Goal: Transaction & Acquisition: Purchase product/service

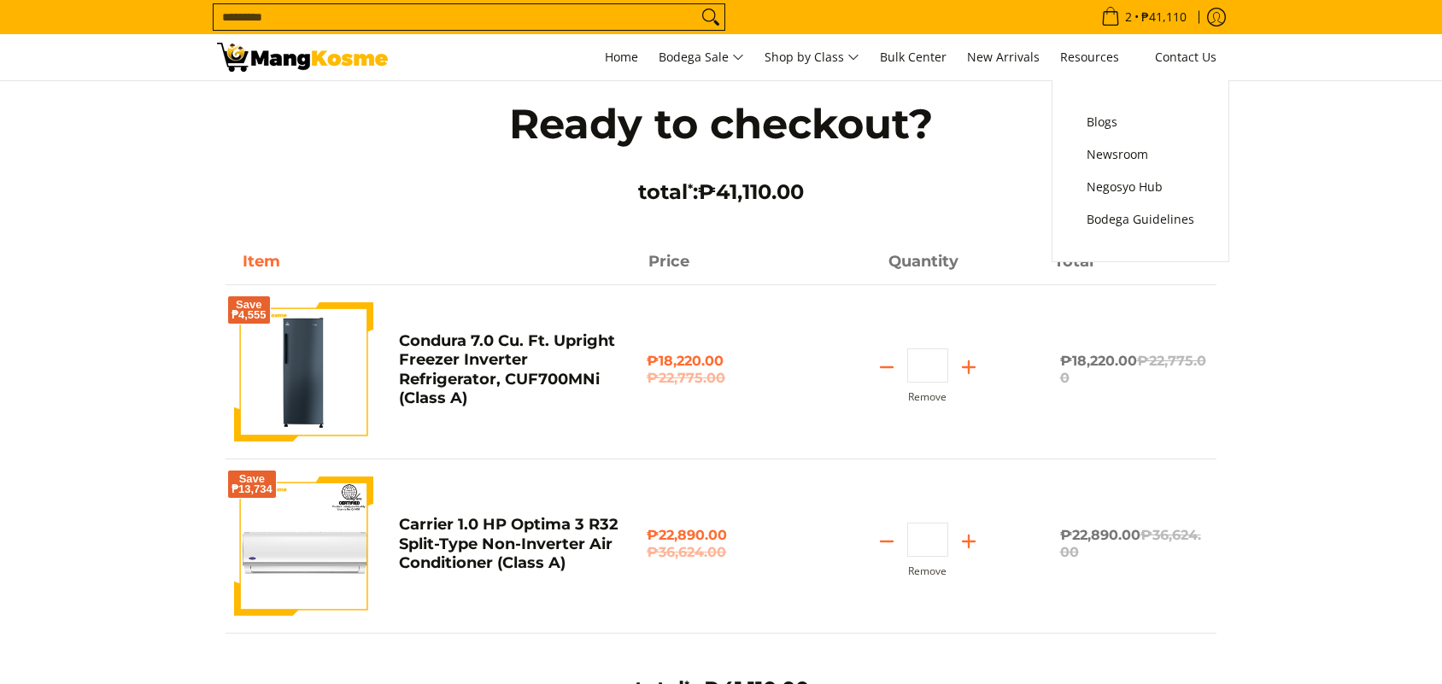
scroll to position [534, 0]
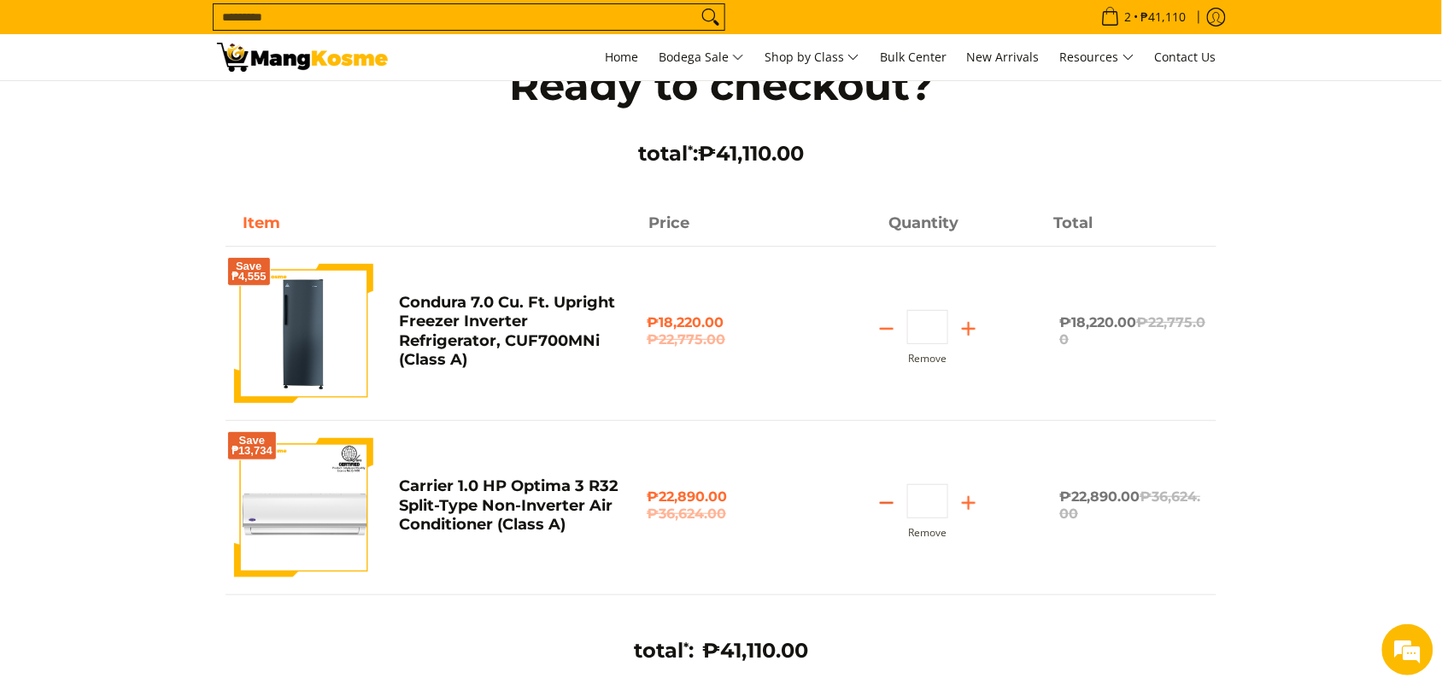
scroll to position [107, 0]
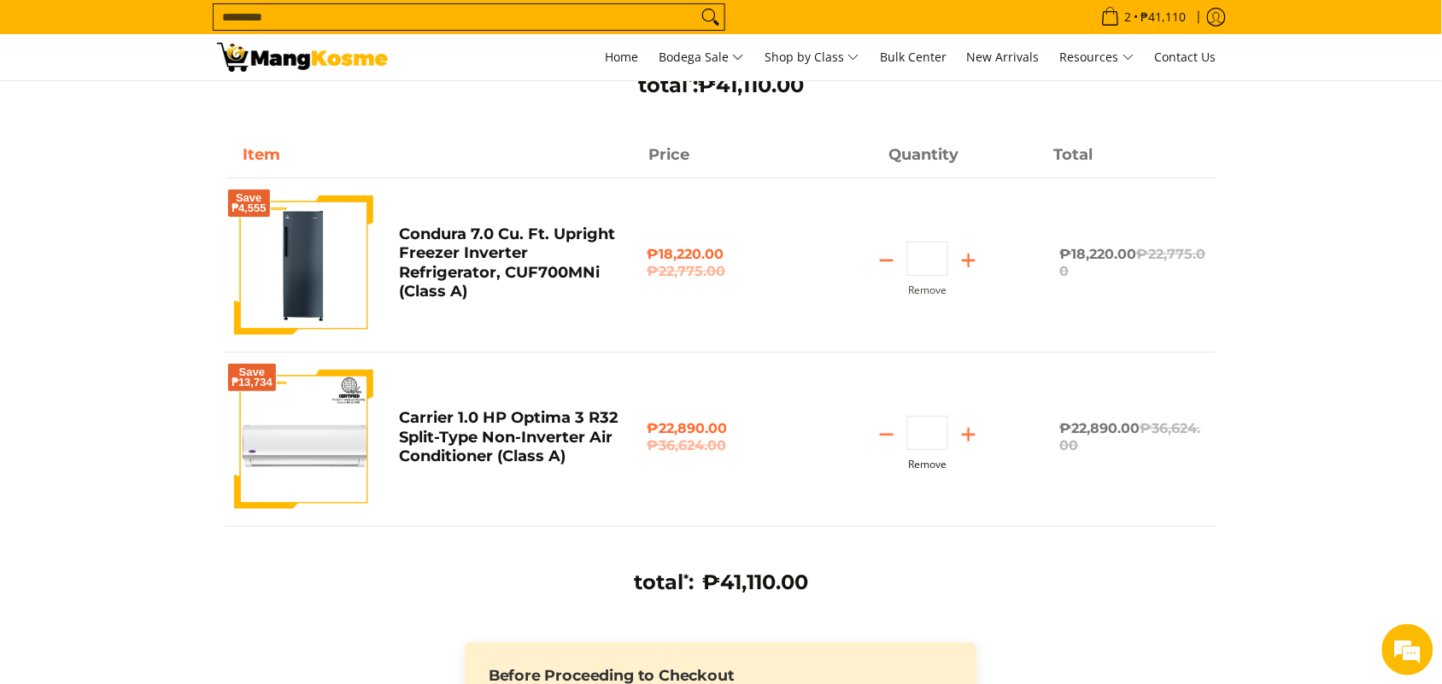
click at [933, 466] on button "Remove" at bounding box center [927, 465] width 38 height 12
type input "*"
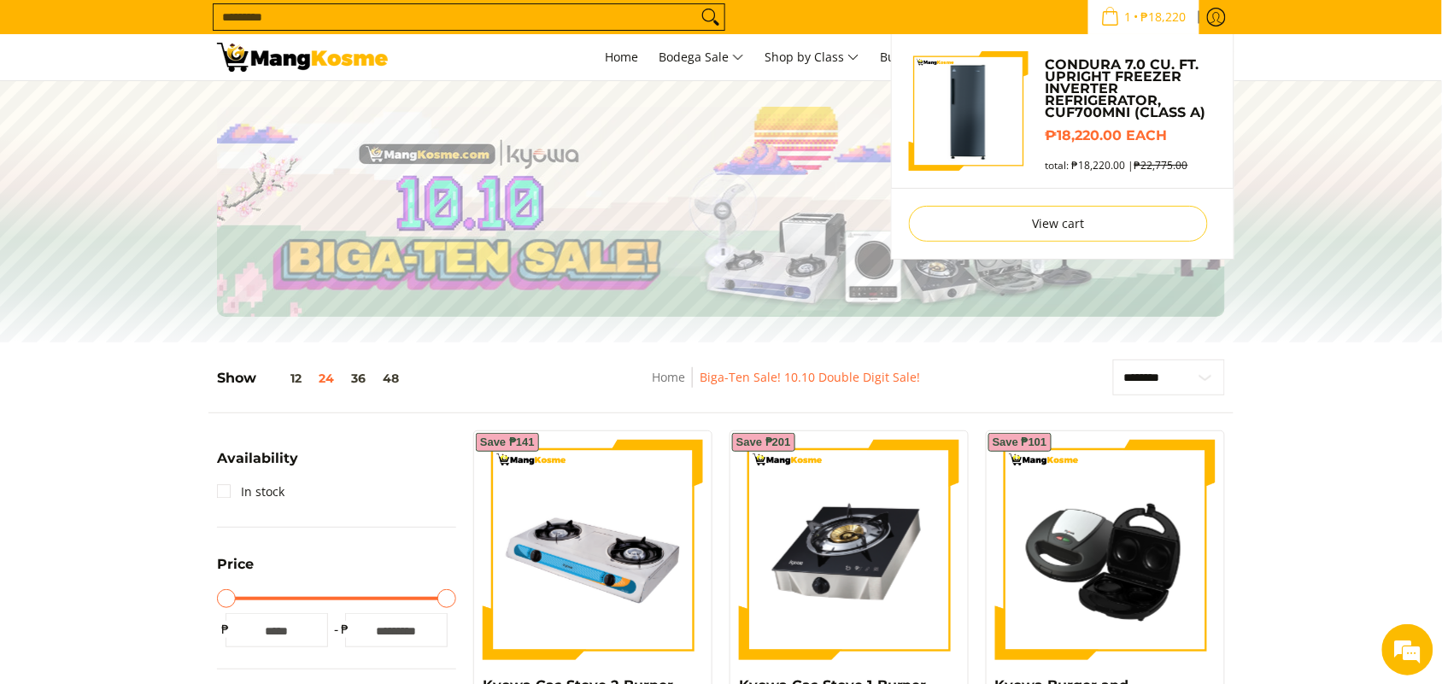
click at [1140, 22] on span "₱18,220" at bounding box center [1163, 17] width 50 height 12
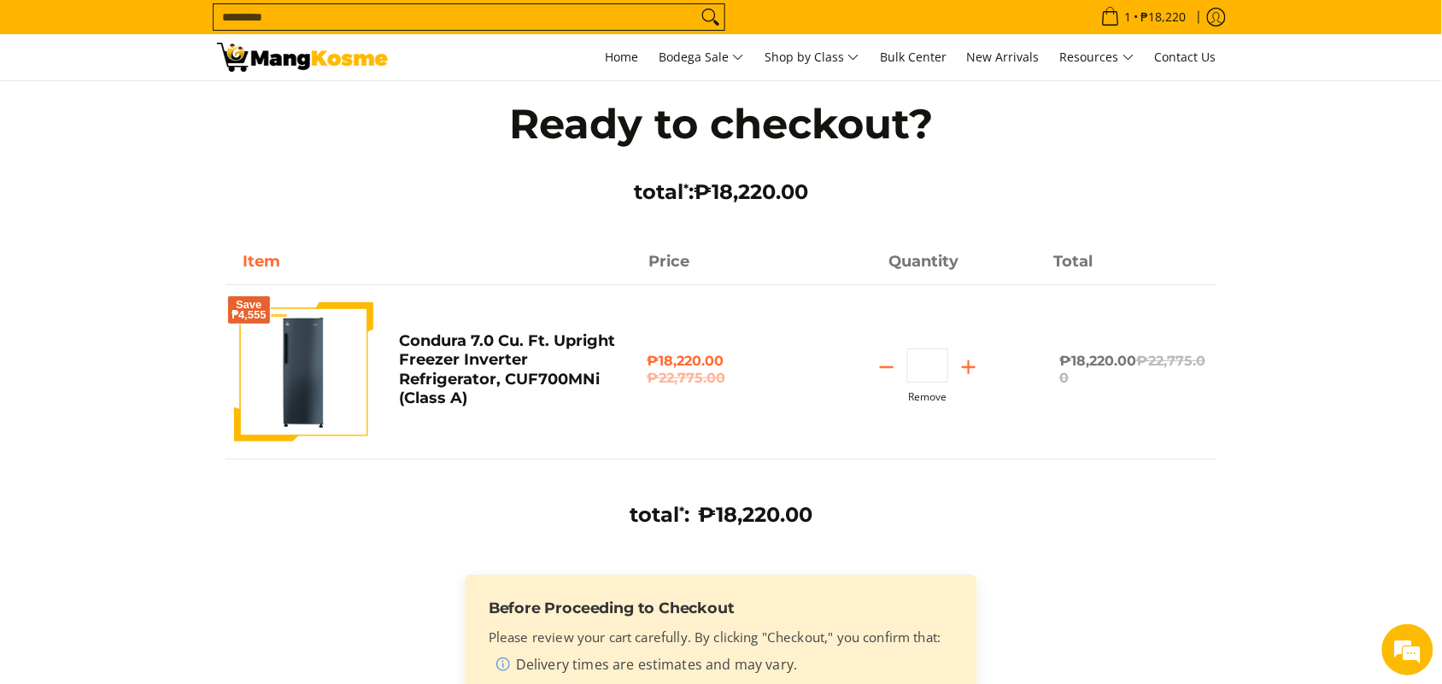
click at [927, 394] on button "Remove" at bounding box center [927, 397] width 38 height 12
type input "*"
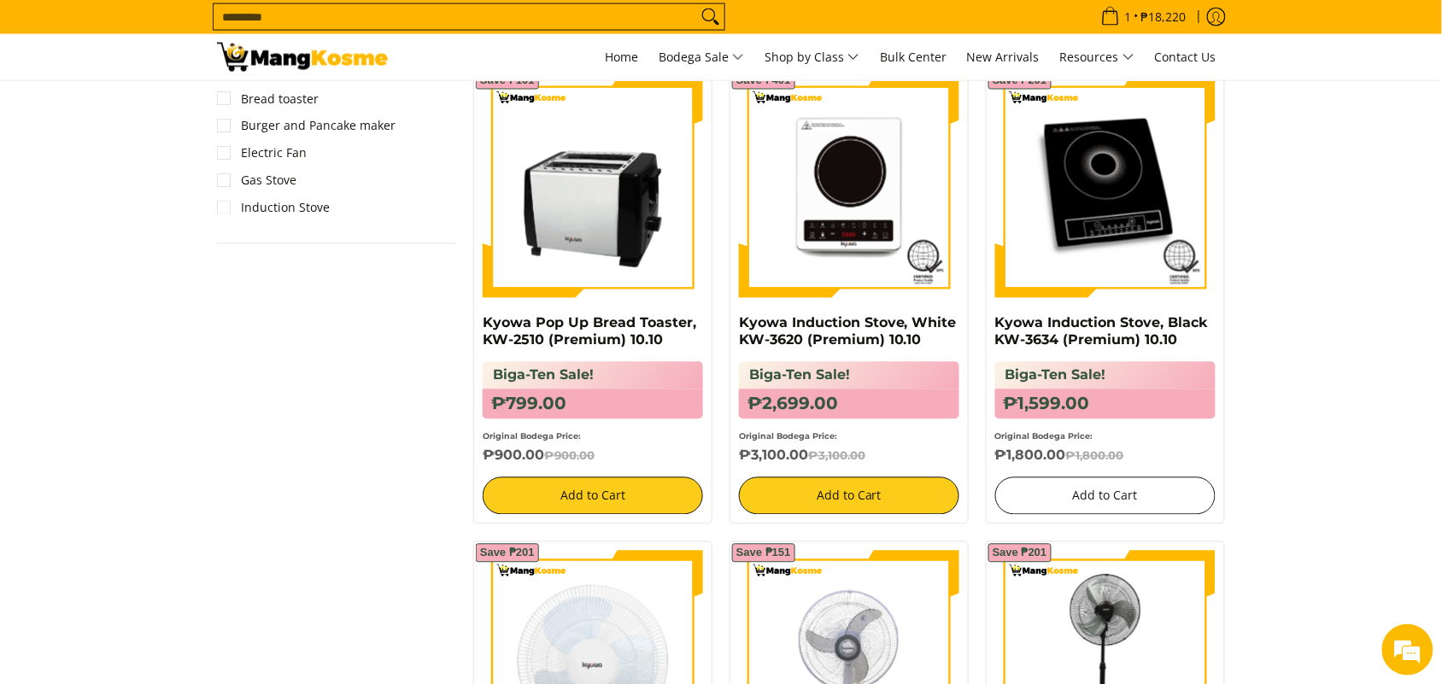
scroll to position [854, 0]
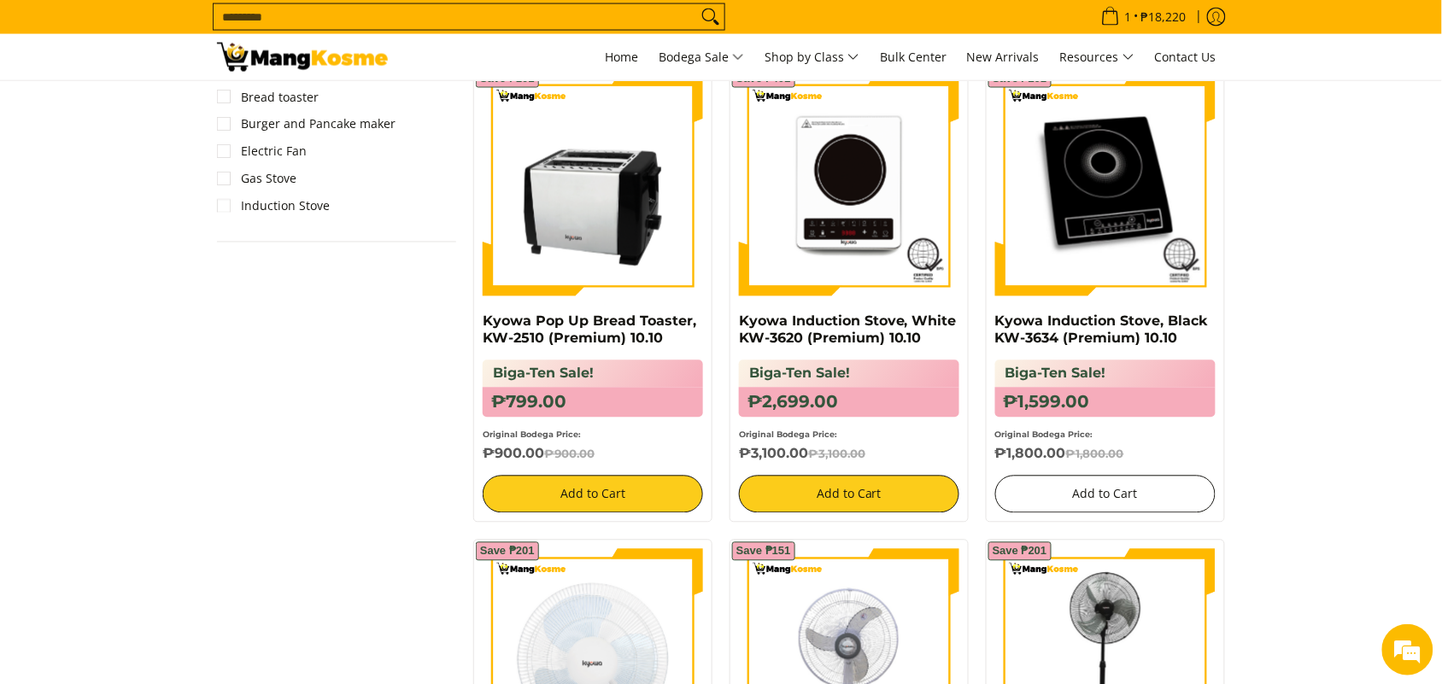
click at [1050, 488] on button "Add to Cart" at bounding box center [1105, 495] width 220 height 38
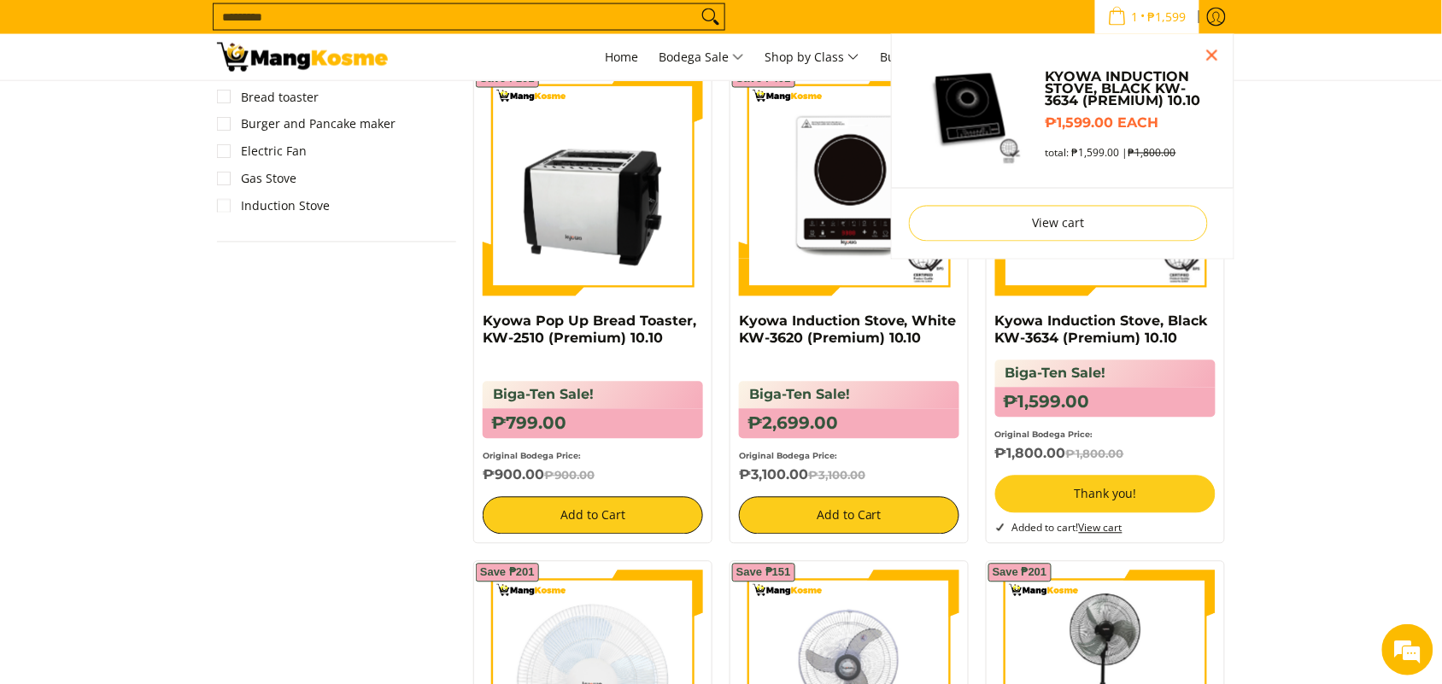
click at [562, 20] on input "Search..." at bounding box center [454, 17] width 483 height 26
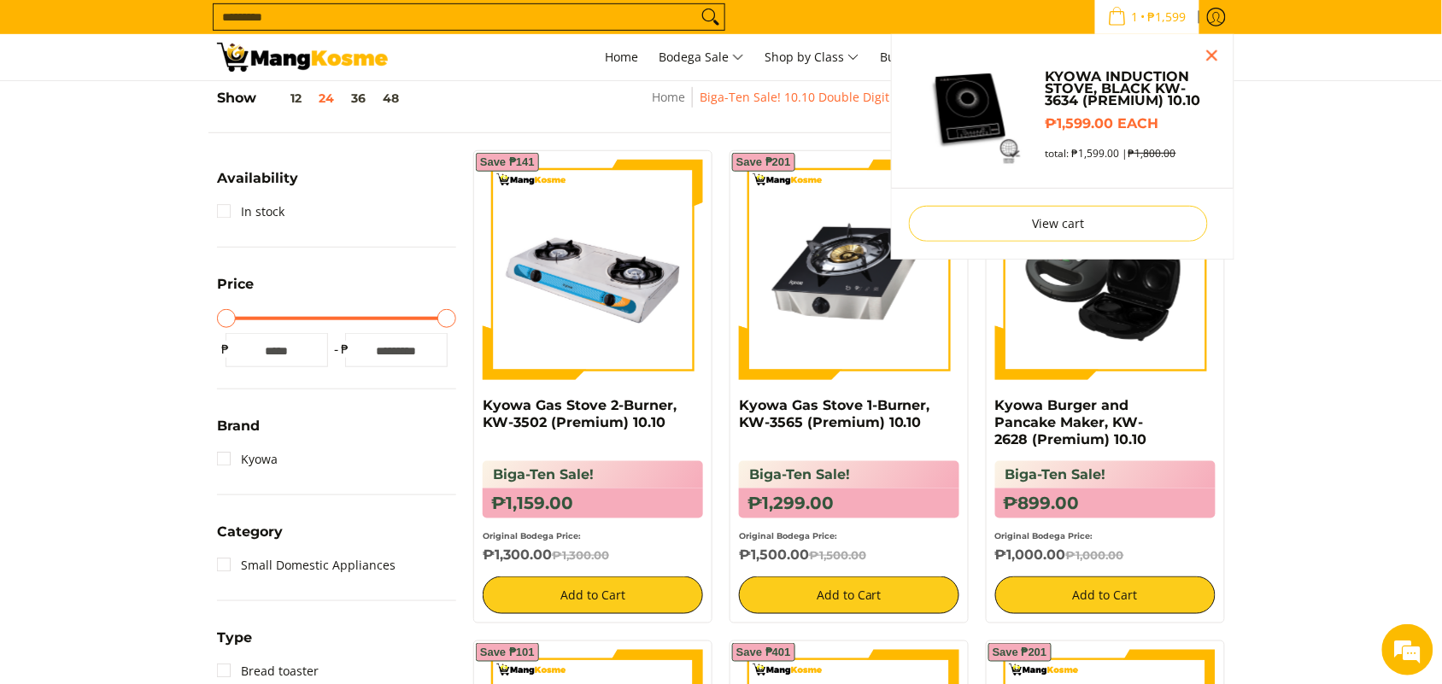
click at [562, 20] on input "Search..." at bounding box center [454, 17] width 483 height 26
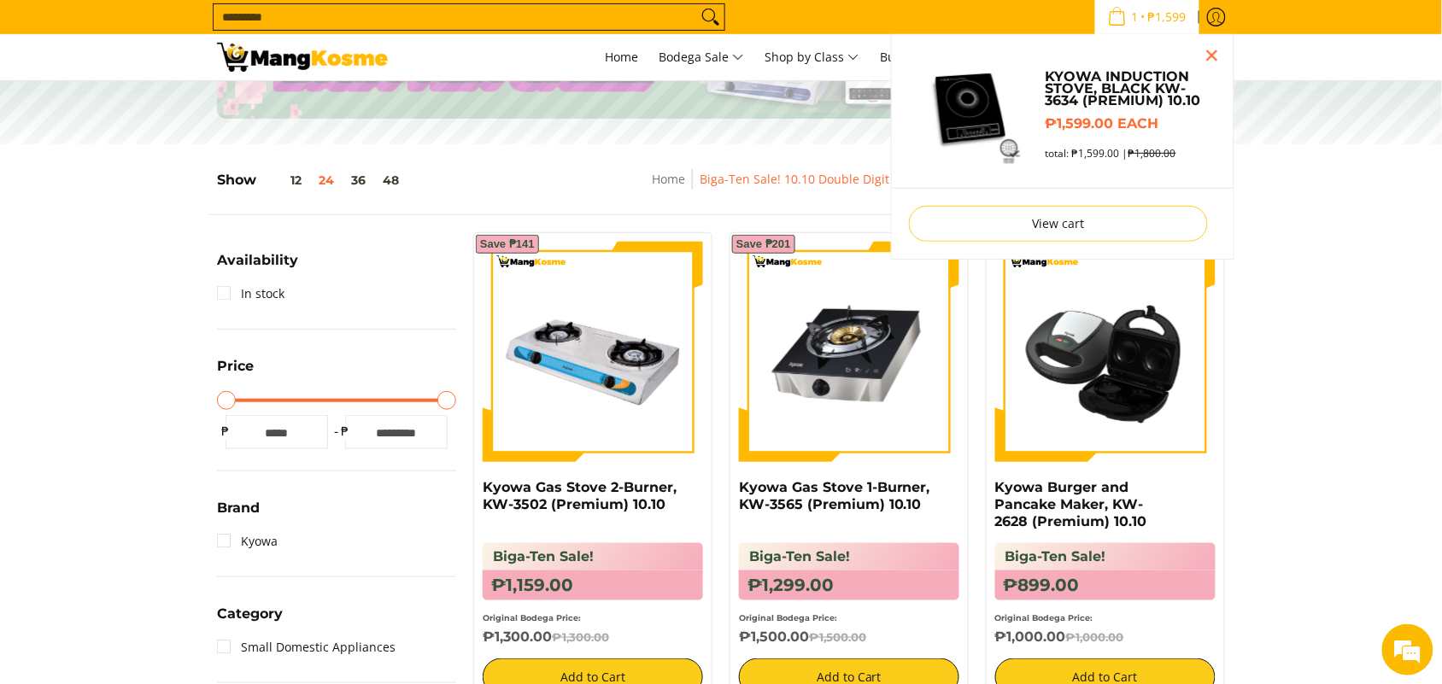
scroll to position [26, 0]
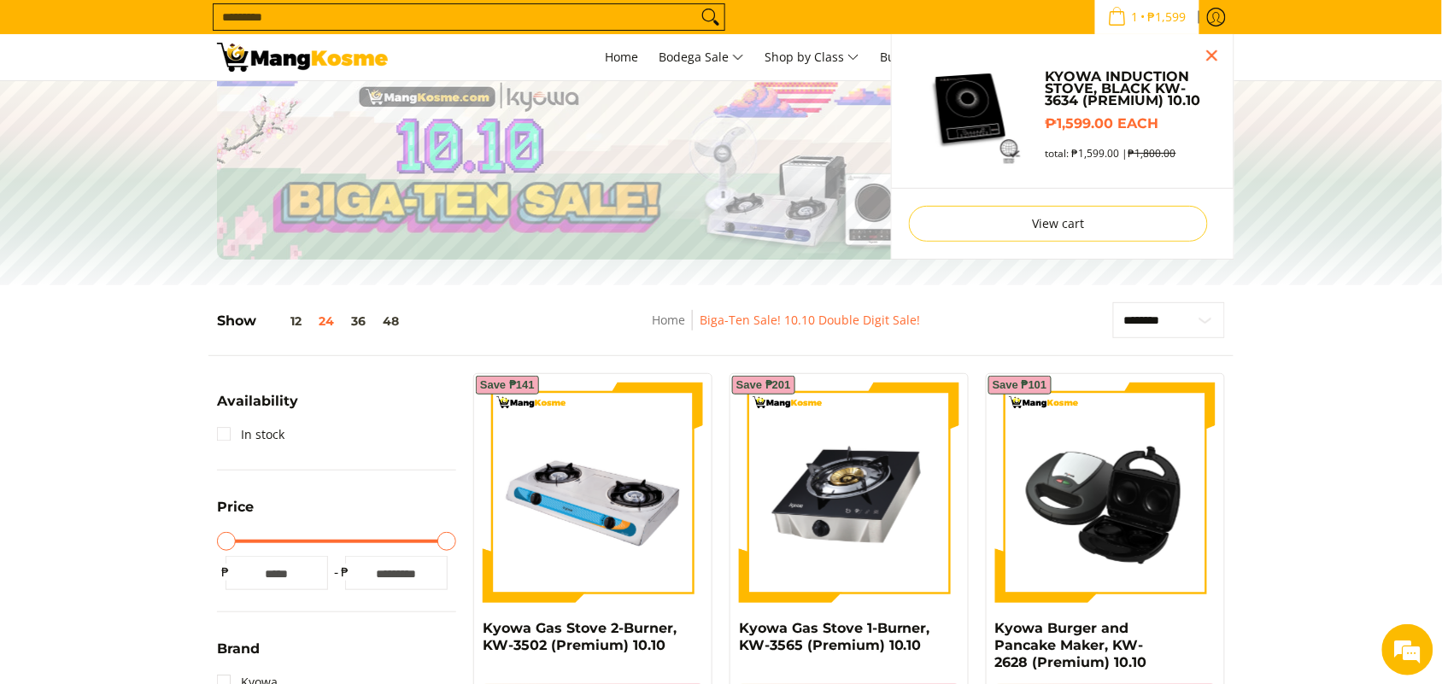
click at [562, 20] on input "Search..." at bounding box center [454, 17] width 483 height 26
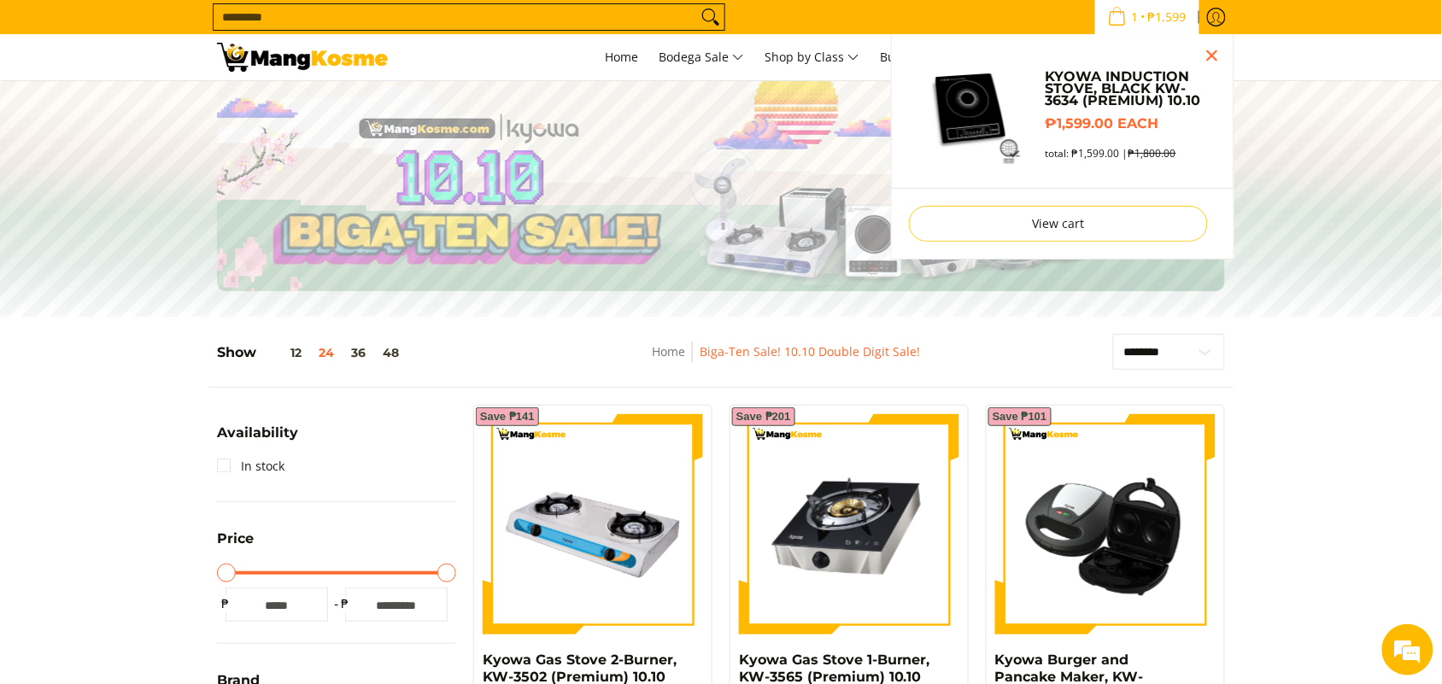
scroll to position [0, 0]
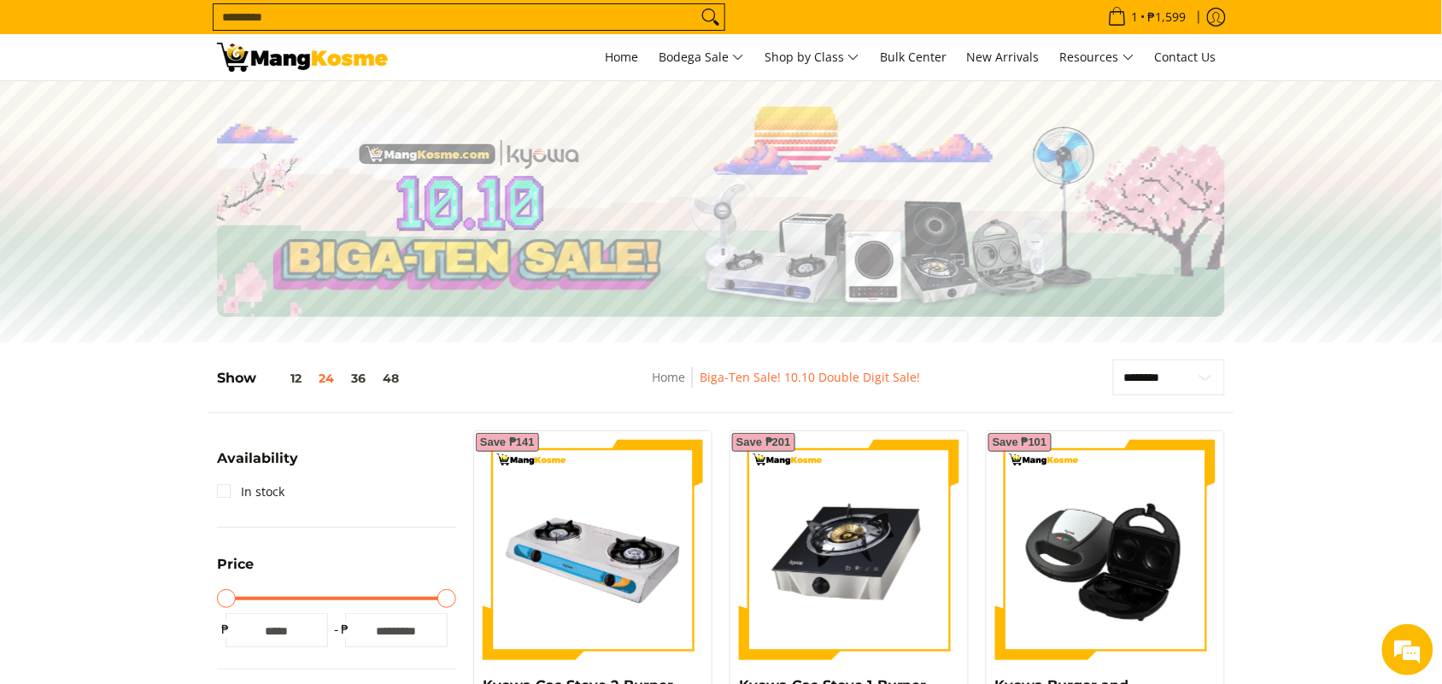
click at [475, 21] on input "Search..." at bounding box center [454, 17] width 483 height 26
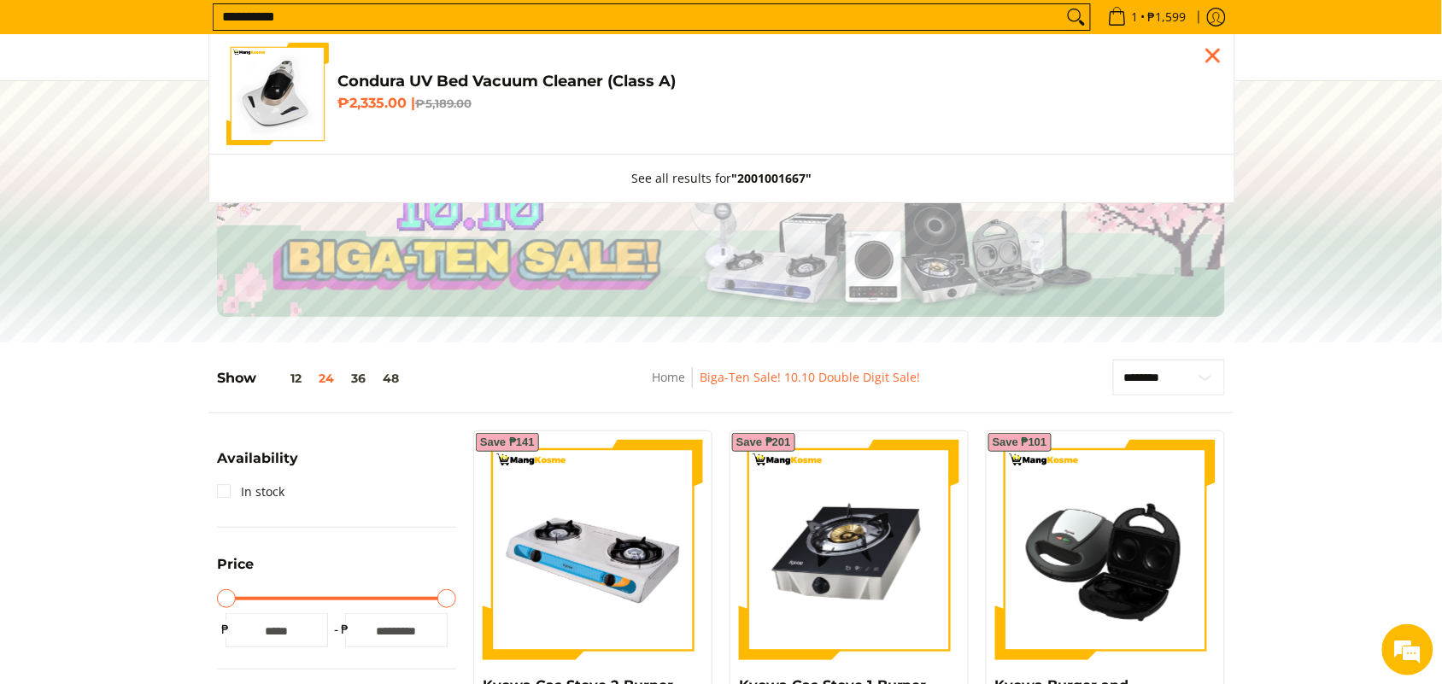
type input "**********"
click at [628, 81] on h4 "Condura UV Bed Vacuum Cleaner (Class A)" at bounding box center [777, 82] width 880 height 20
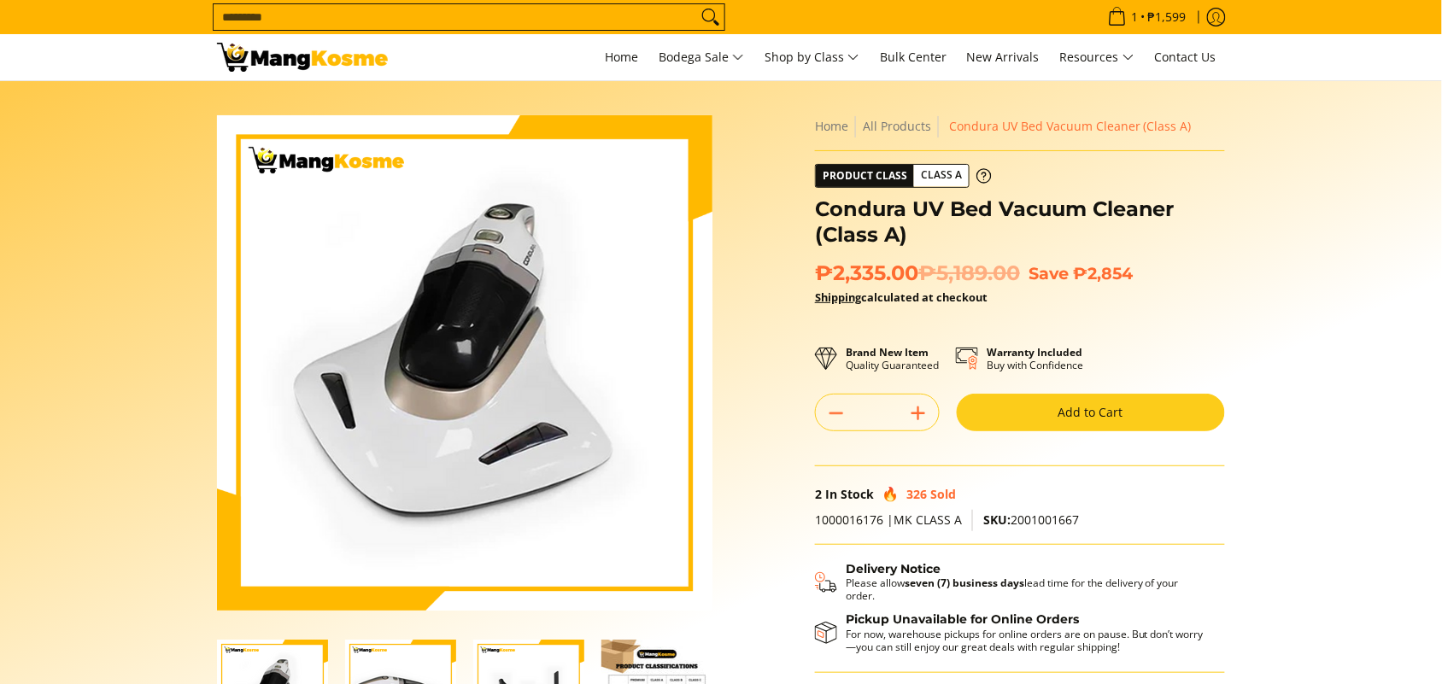
click at [1049, 412] on button "Add to Cart" at bounding box center [1090, 413] width 268 height 38
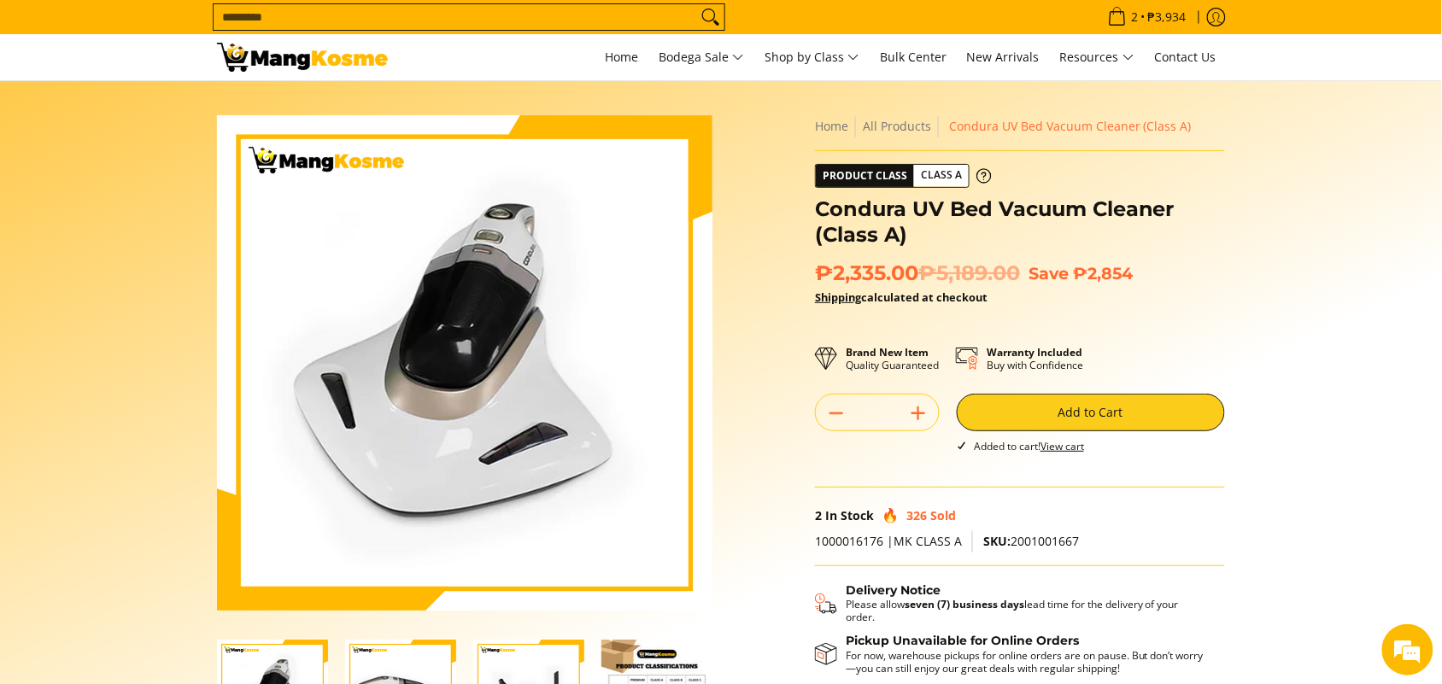
click at [1258, 272] on section "Skip to Main Content Enable zoom Disable zoom Enable zoom Disable zoom Home All…" at bounding box center [721, 471] width 1442 height 780
click at [544, 13] on input "Search..." at bounding box center [454, 17] width 483 height 26
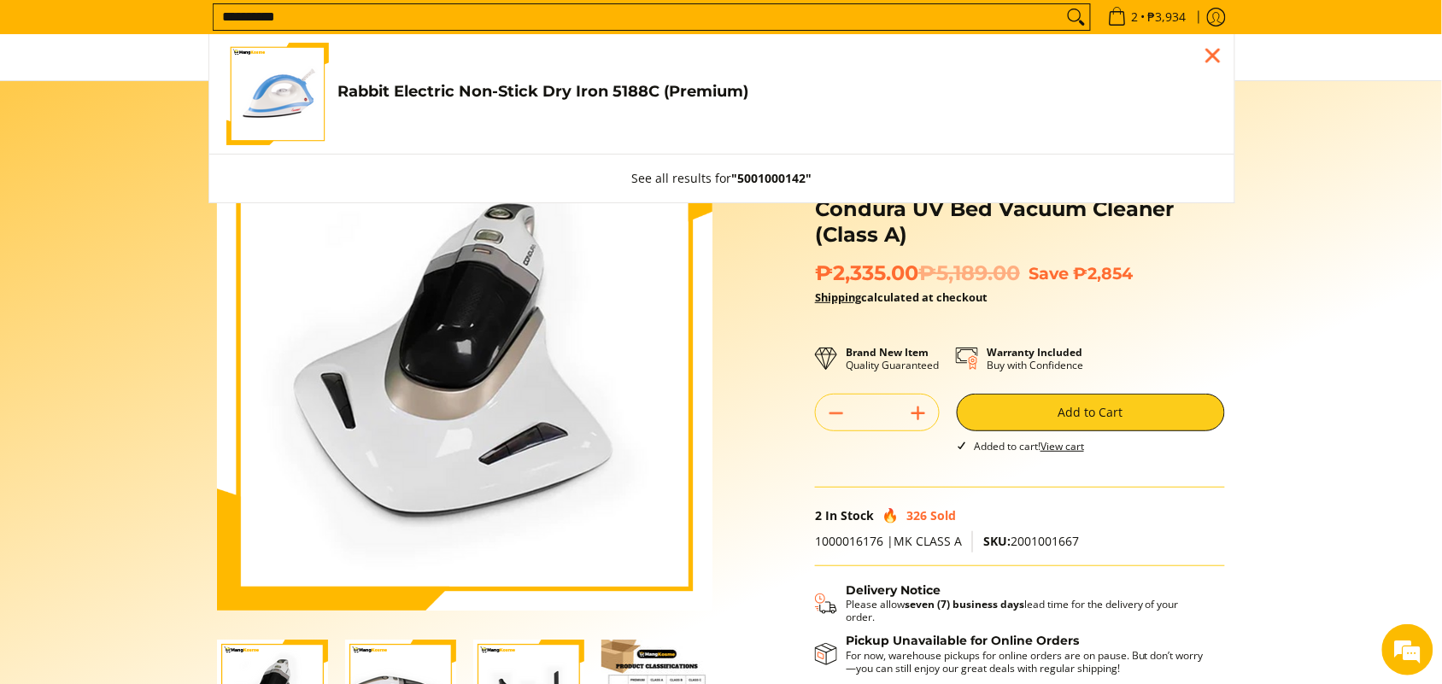
type input "**********"
click at [549, 84] on h4 "Rabbit Electric Non-Stick Dry Iron 5188C (Premium)" at bounding box center [777, 92] width 880 height 20
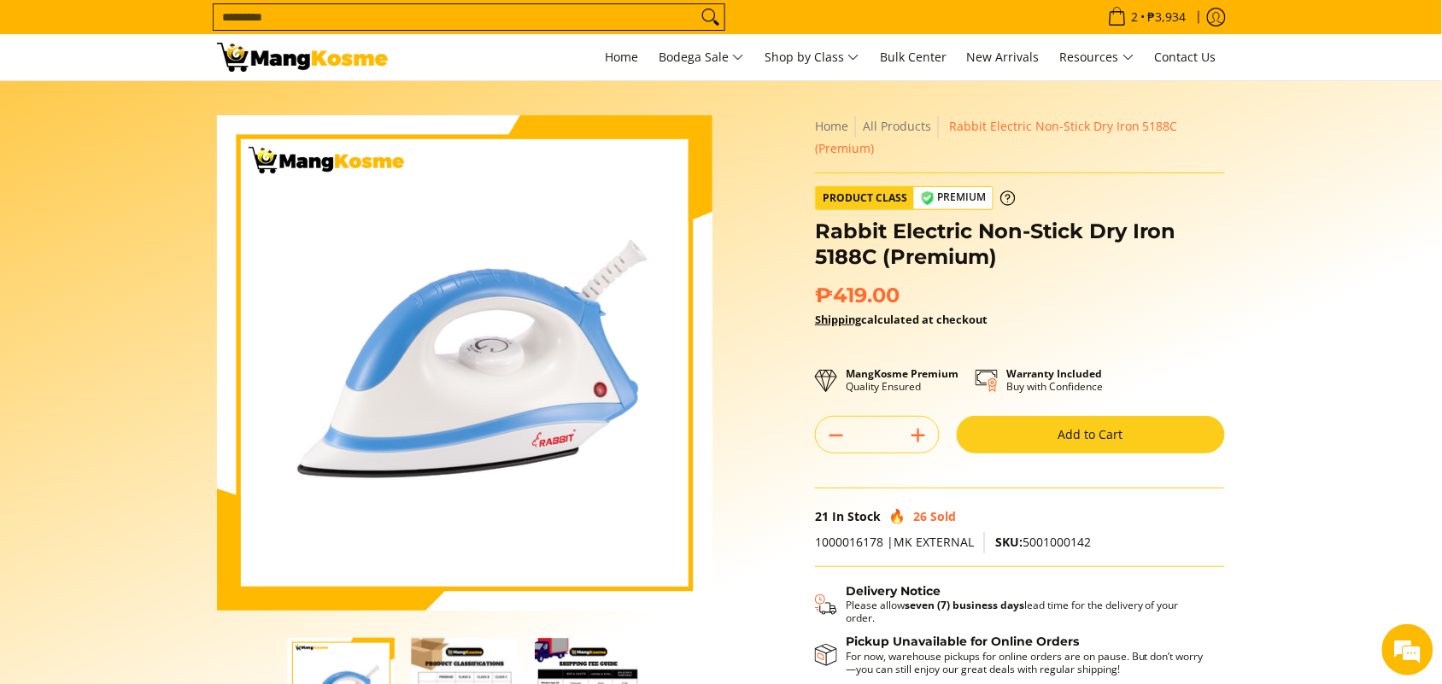
click at [1056, 436] on button "Add to Cart" at bounding box center [1090, 435] width 268 height 38
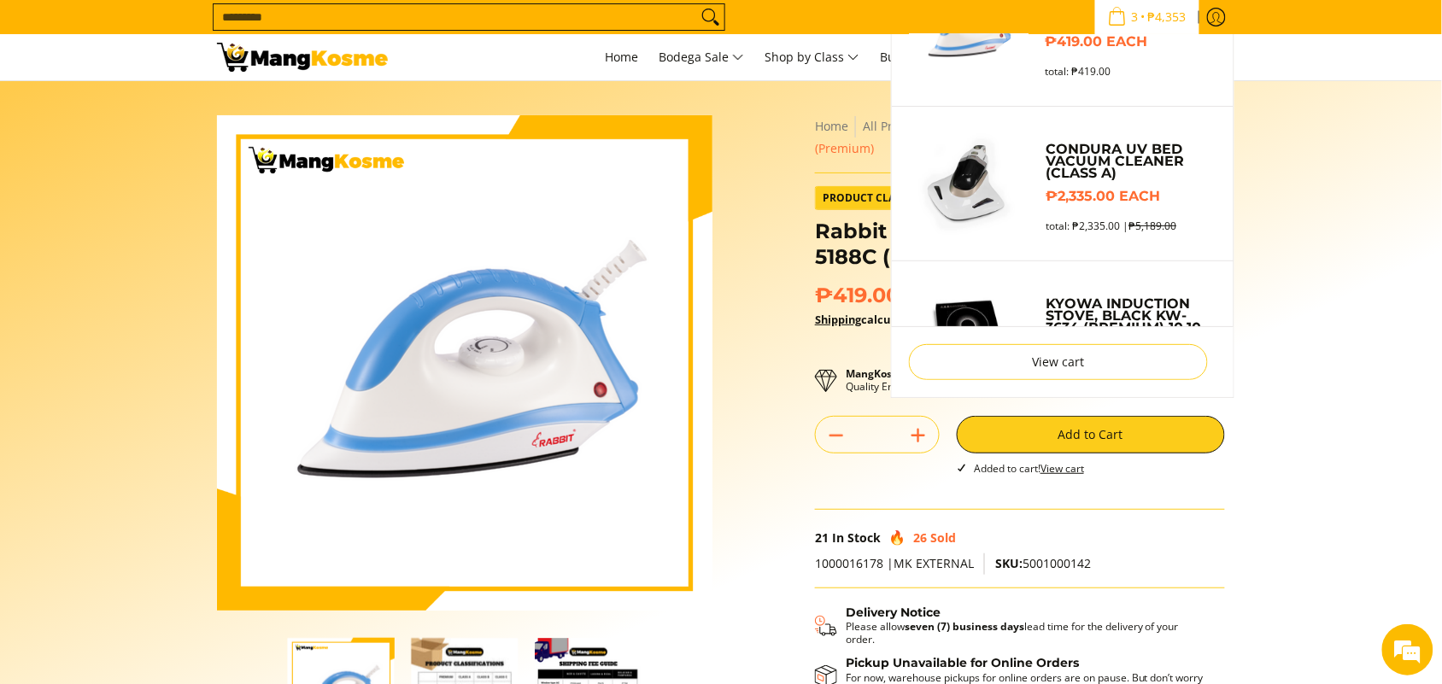
scroll to position [151, 0]
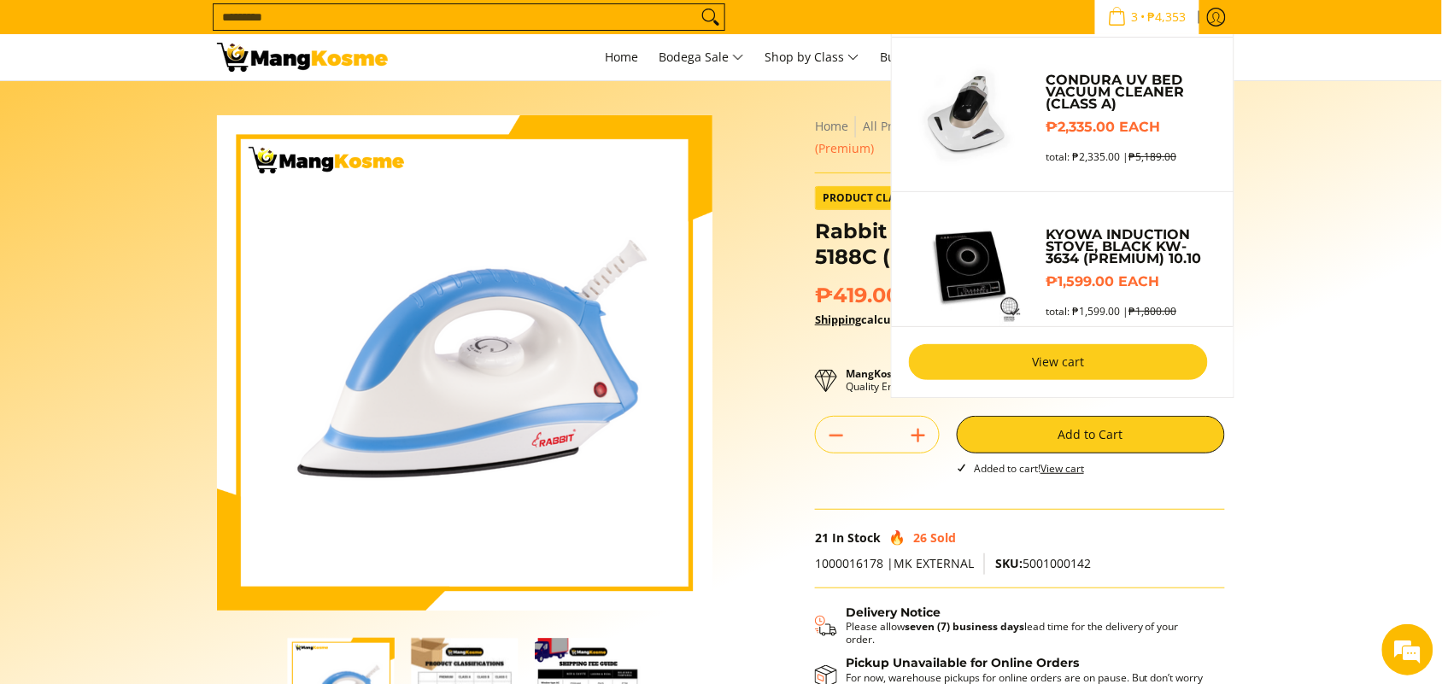
click at [1044, 364] on link "View cart" at bounding box center [1058, 362] width 299 height 36
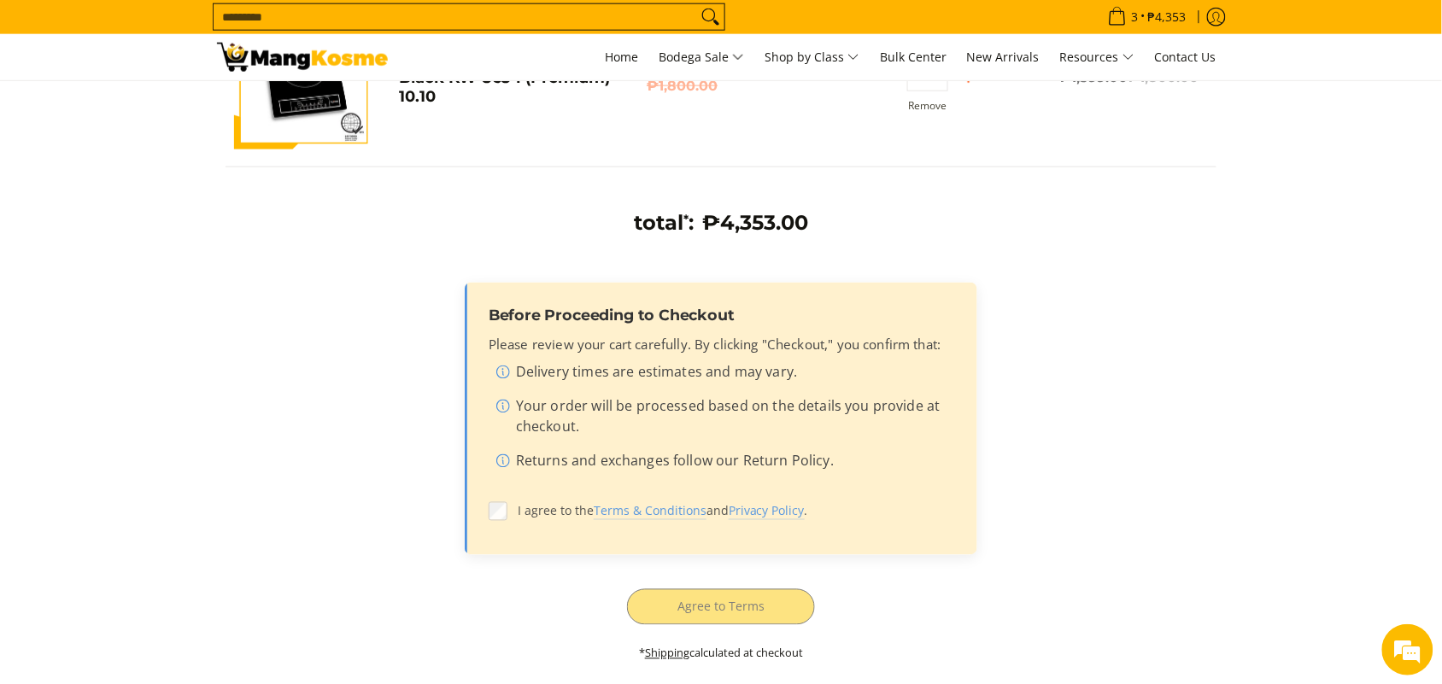
click at [509, 509] on label "I agree to the Terms & Conditions and Privacy Policy ." at bounding box center [720, 511] width 465 height 32
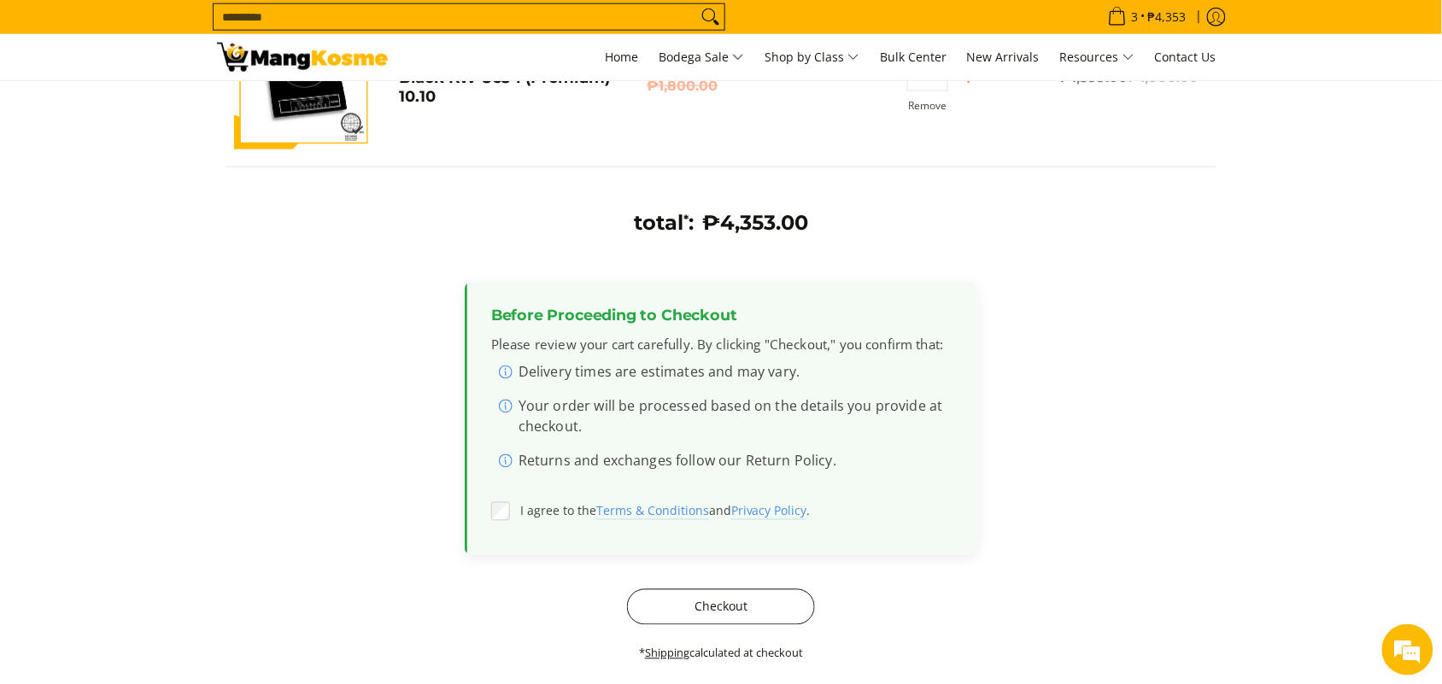
click at [731, 602] on button "Checkout" at bounding box center [721, 607] width 188 height 36
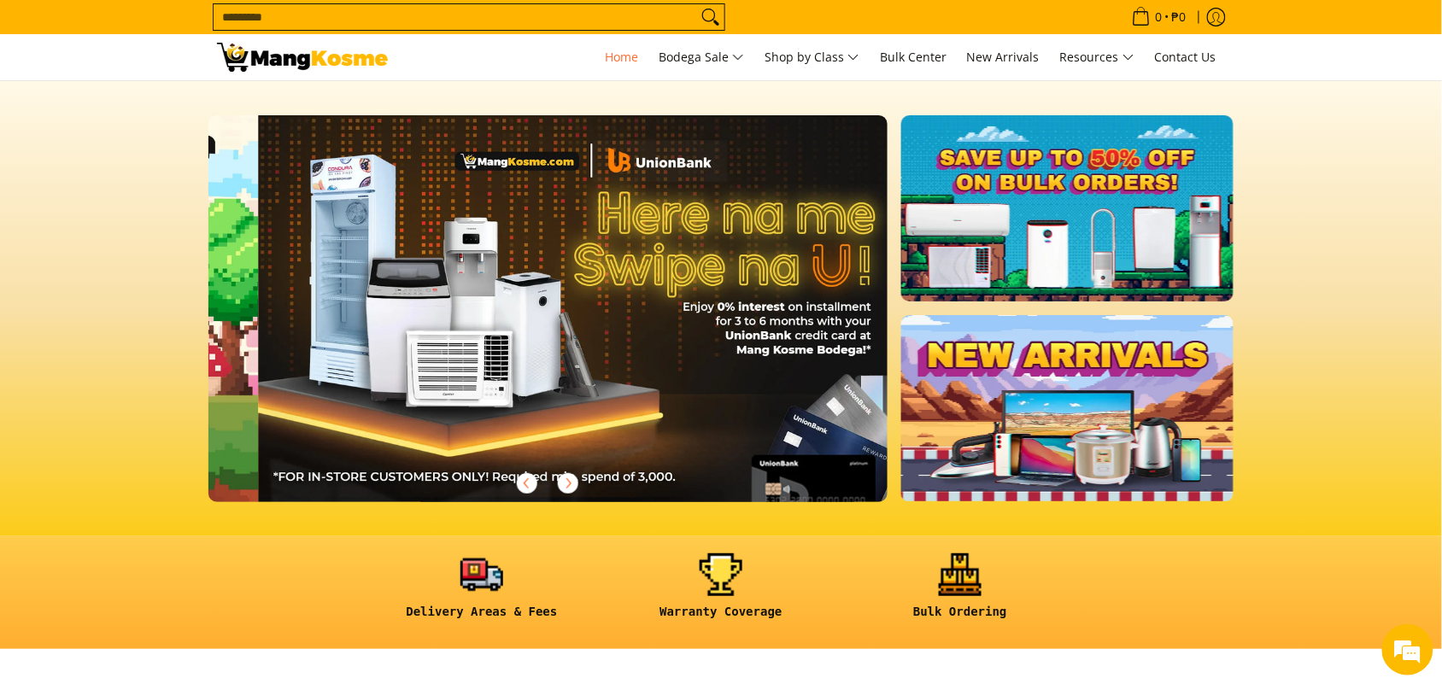
scroll to position [0, 1358]
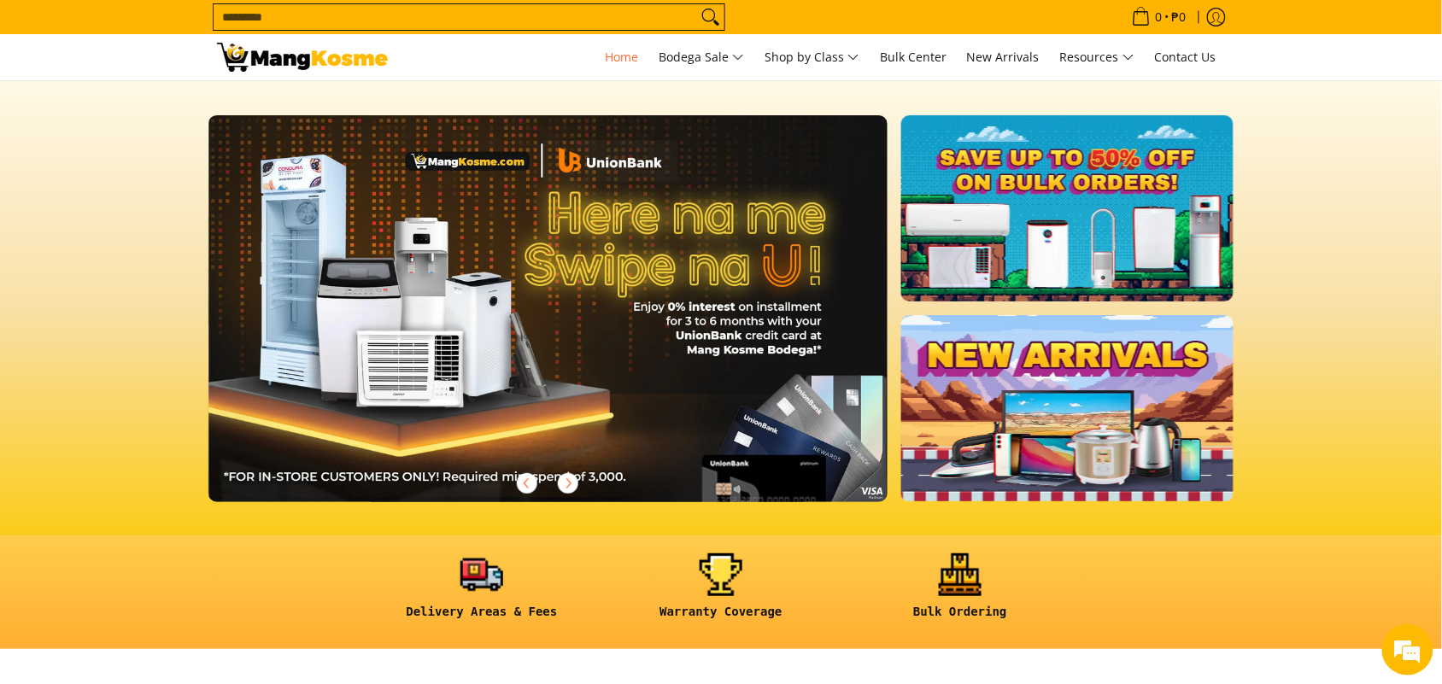
click at [342, 20] on input "Search..." at bounding box center [454, 17] width 483 height 26
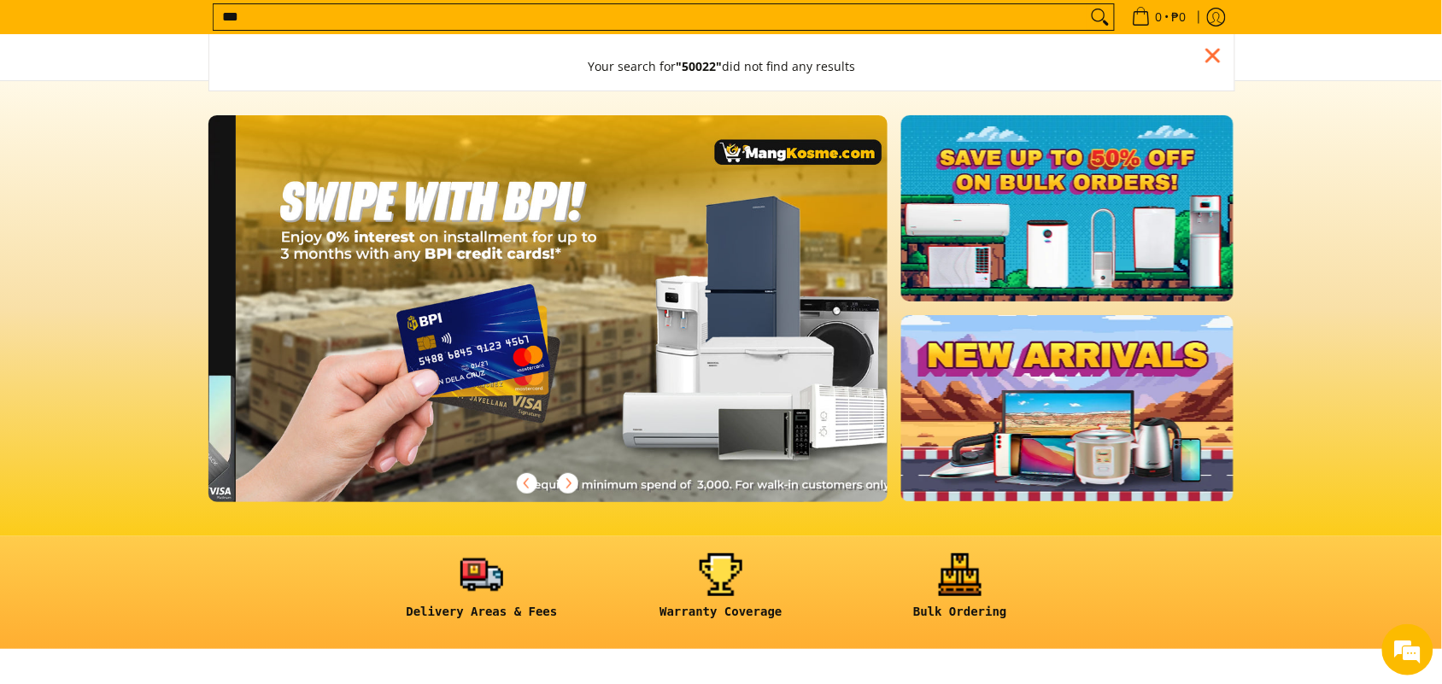
scroll to position [0, 2037]
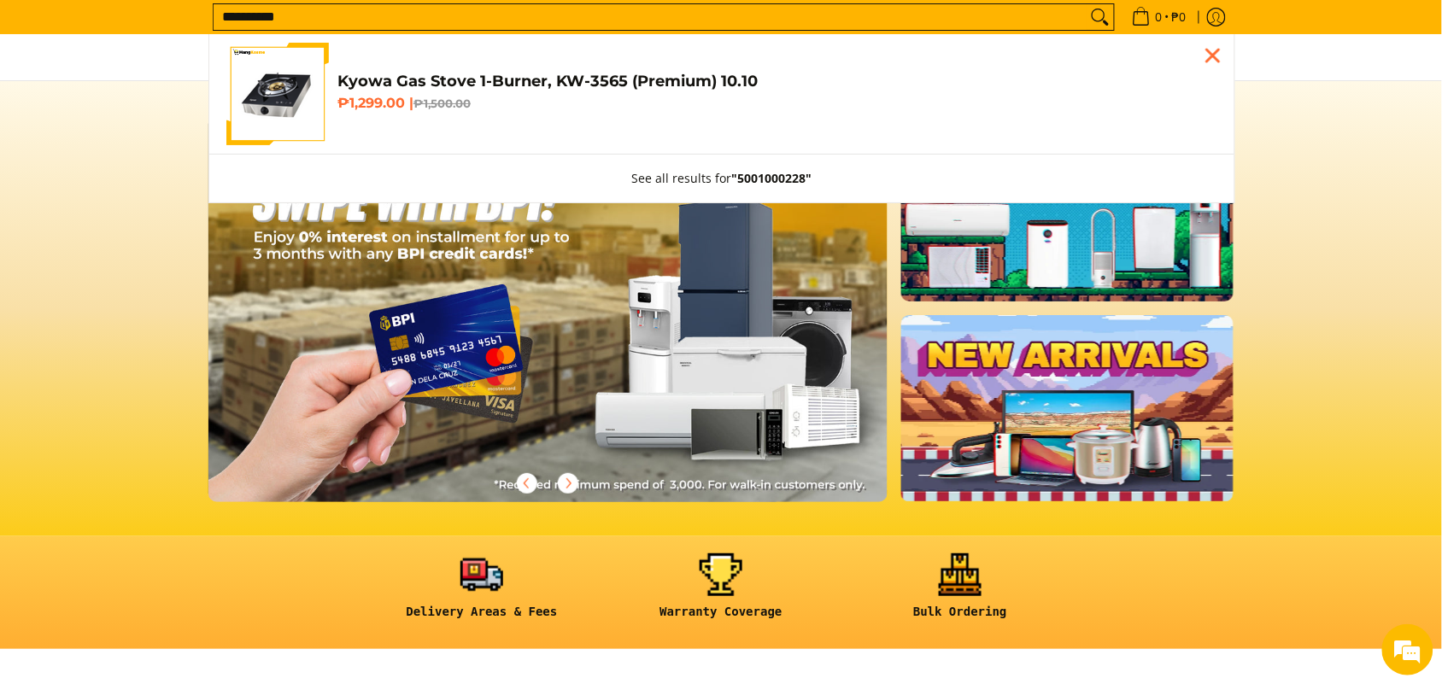
type input "**********"
click at [366, 78] on h4 "Kyowa Gas Stove 1-Burner, KW-3565 (Premium) 10.10" at bounding box center [777, 82] width 880 height 20
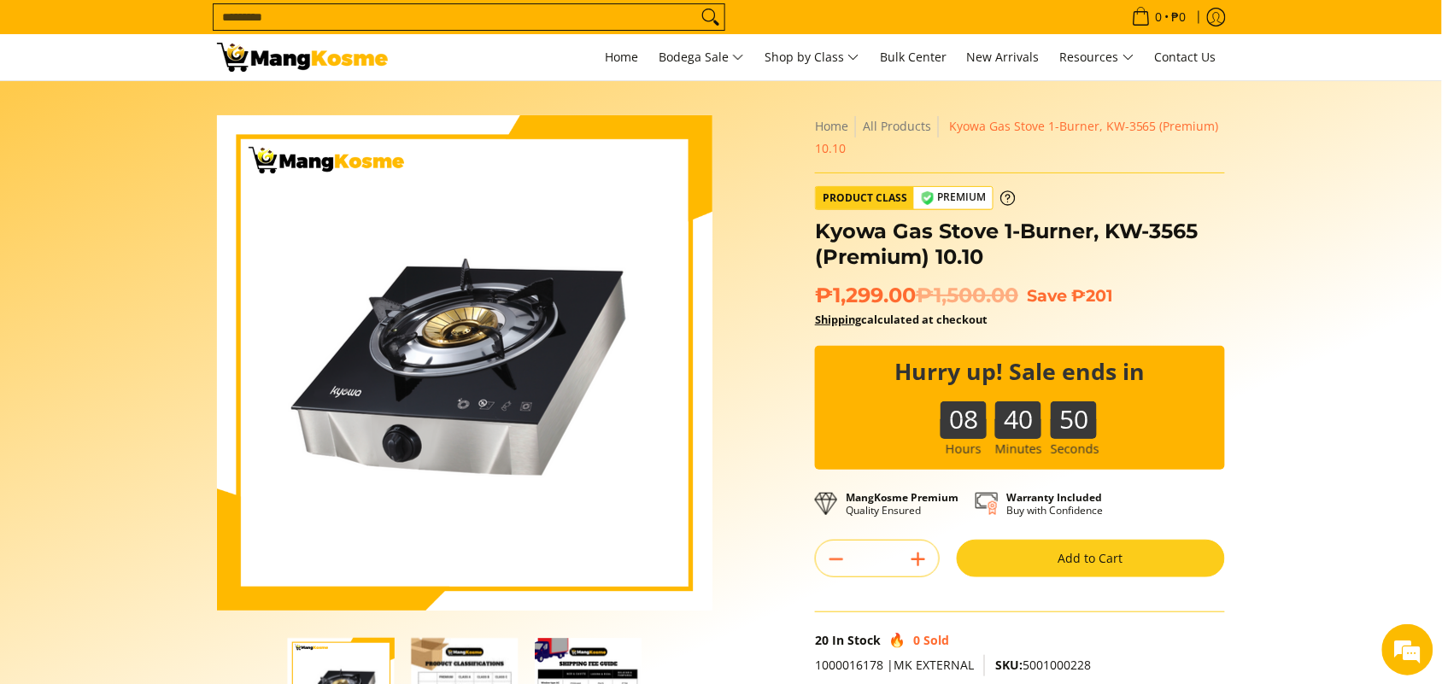
click at [342, 9] on input "Search..." at bounding box center [454, 17] width 483 height 26
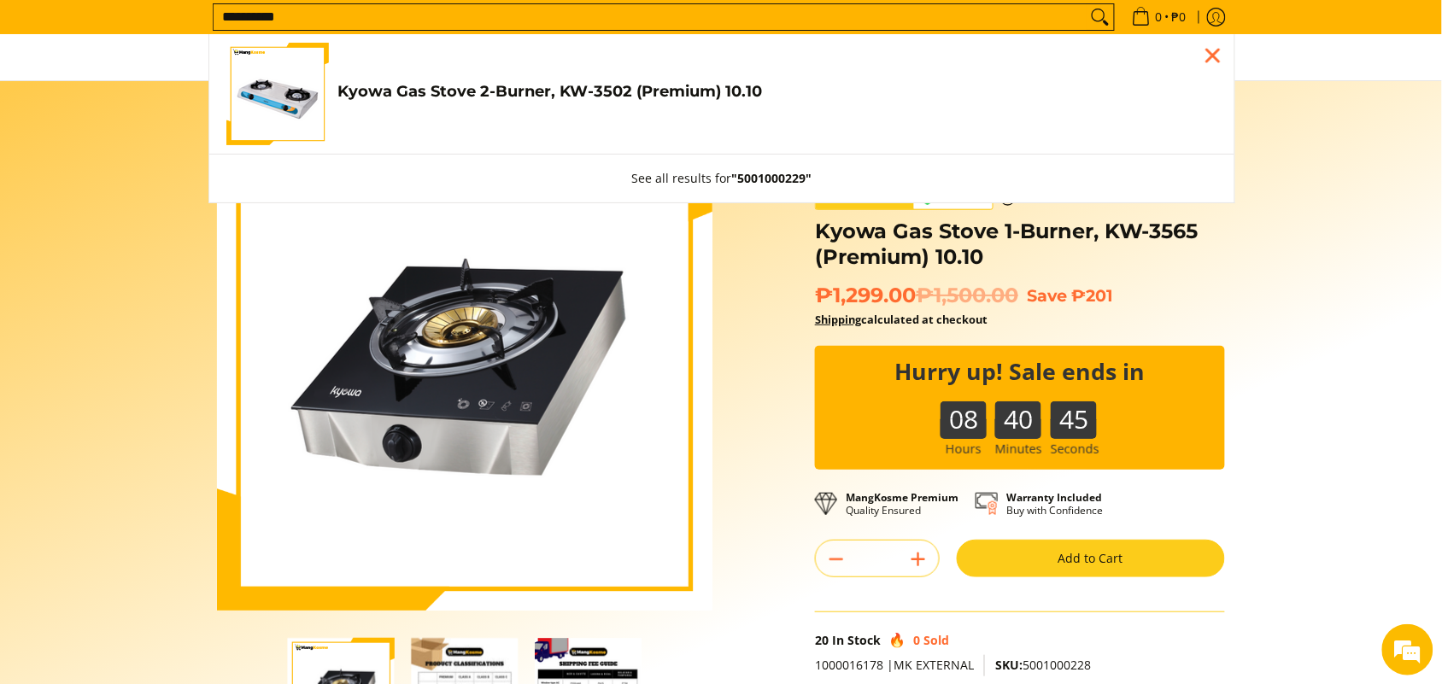
type input "**********"
click at [523, 95] on h4 "Kyowa Gas Stove 2-Burner, KW-3502 (Premium) 10.10" at bounding box center [777, 92] width 880 height 20
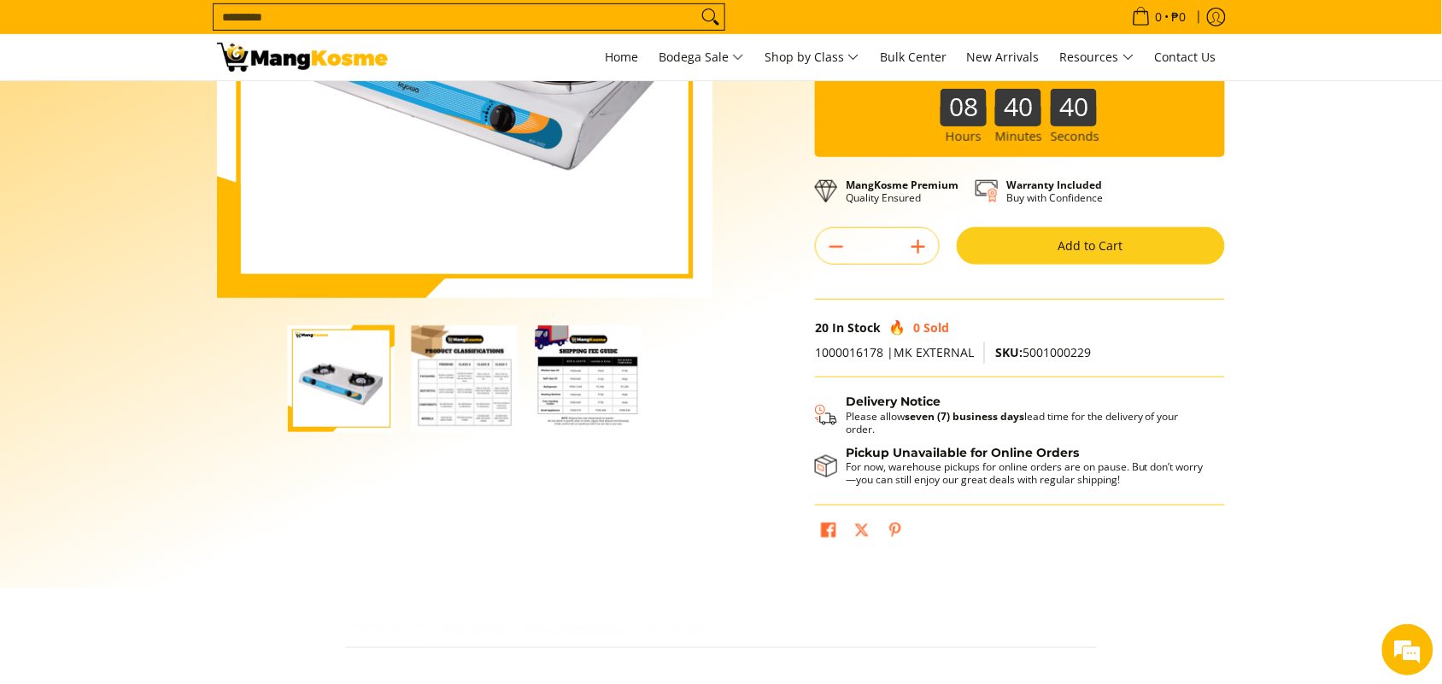
scroll to position [320, 0]
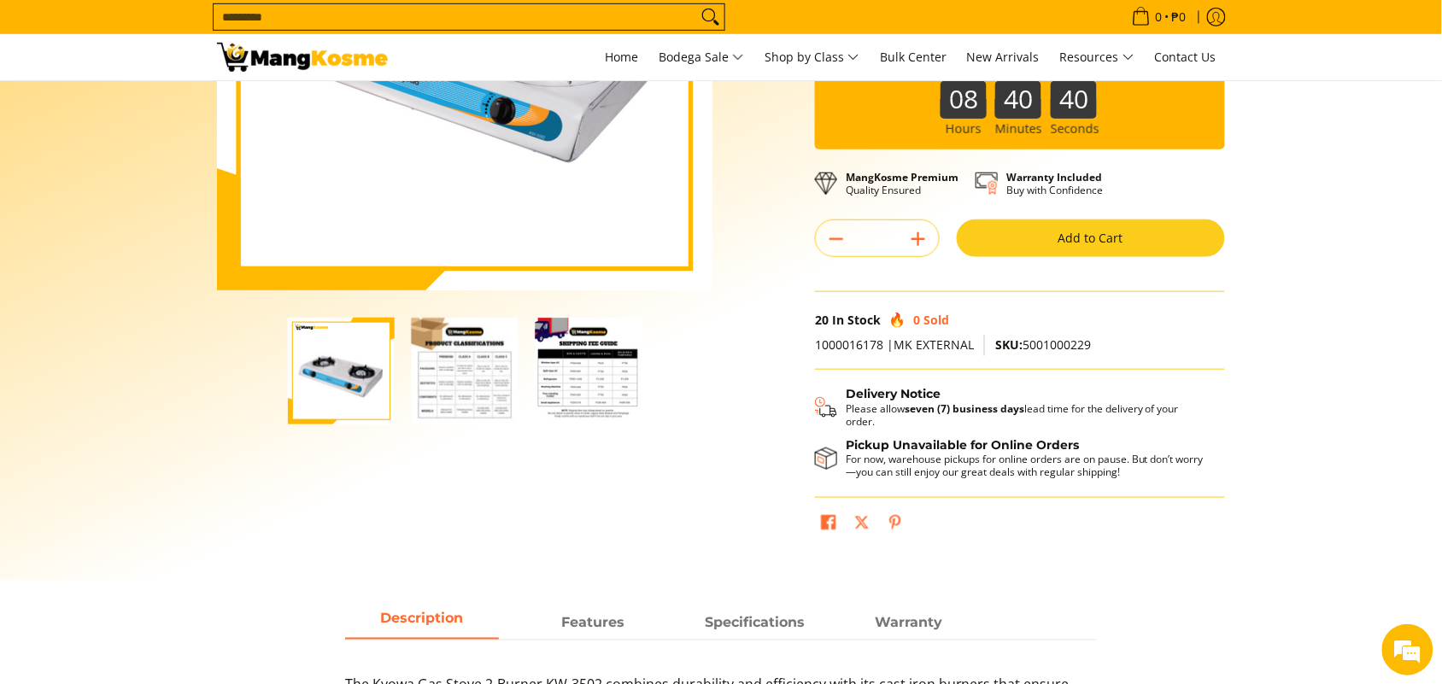
click at [1053, 240] on button "Add to Cart" at bounding box center [1090, 238] width 268 height 38
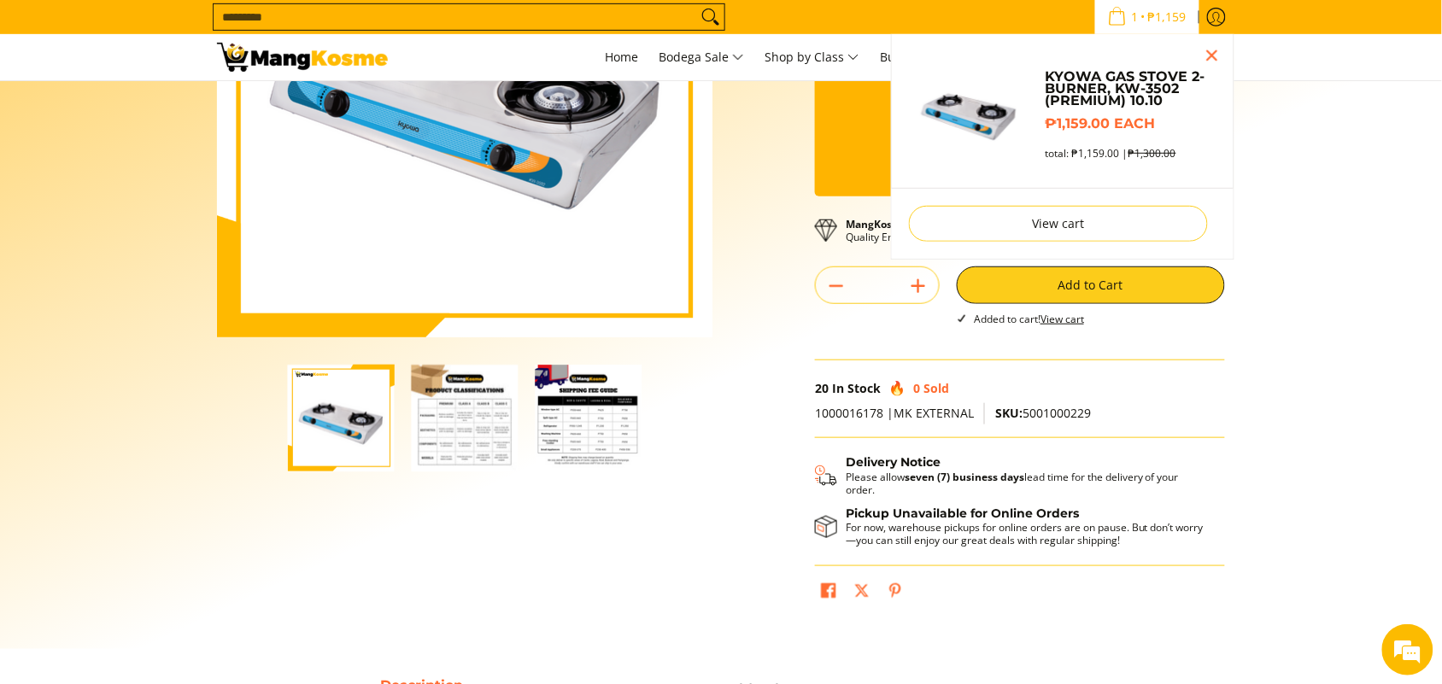
scroll to position [0, 0]
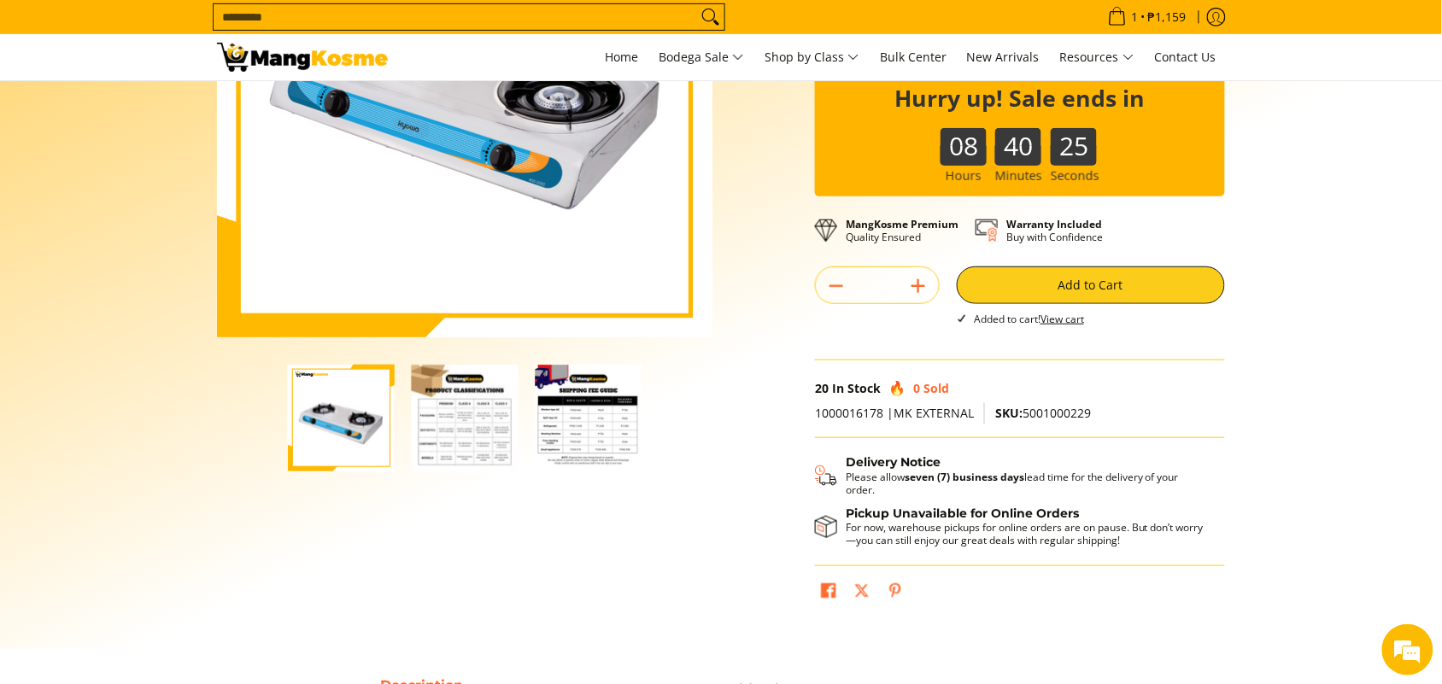
click at [1402, 164] on section "Skip to Main Content Enable zoom Disable zoom Enable zoom Disable zoom Enable z…" at bounding box center [721, 228] width 1442 height 841
click at [582, 23] on input "Search..." at bounding box center [454, 17] width 483 height 26
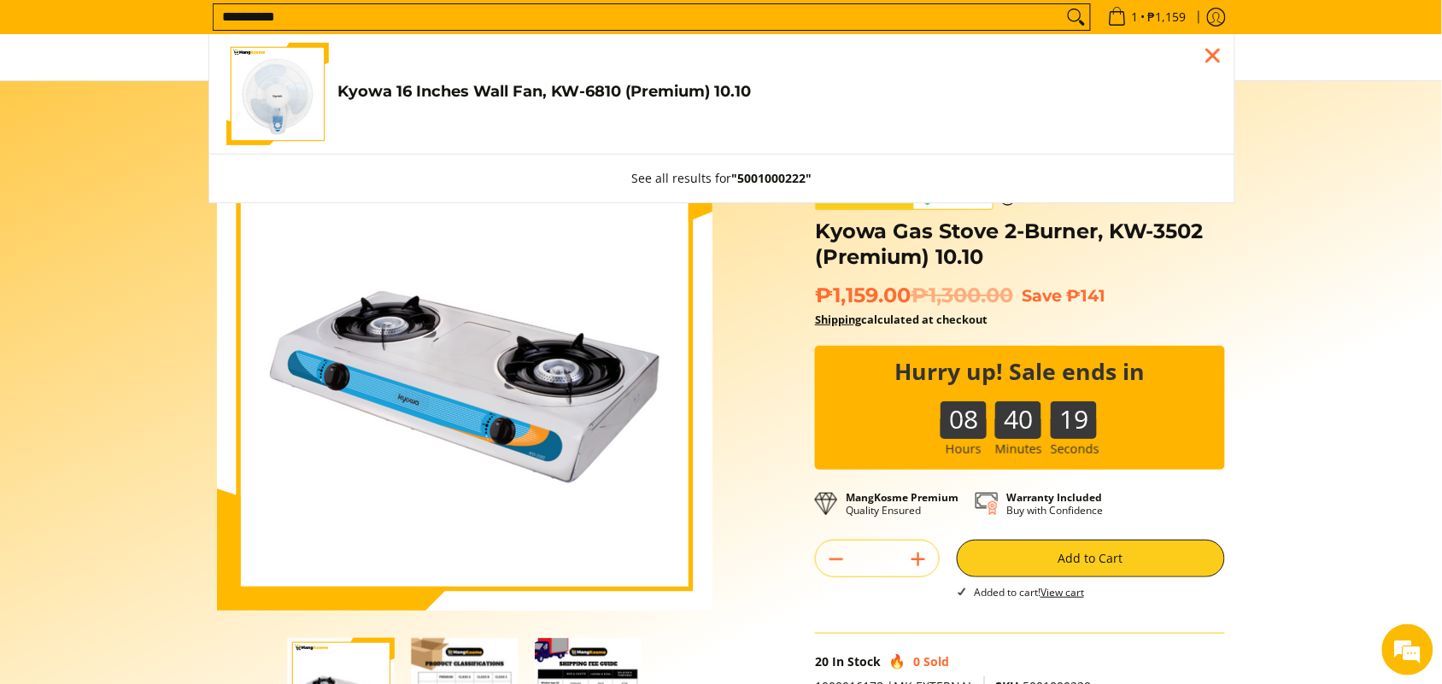
type input "**********"
click at [525, 92] on h4 "Kyowa 16 Inches Wall Fan, KW-6810 (Premium) 10.10" at bounding box center [777, 92] width 880 height 20
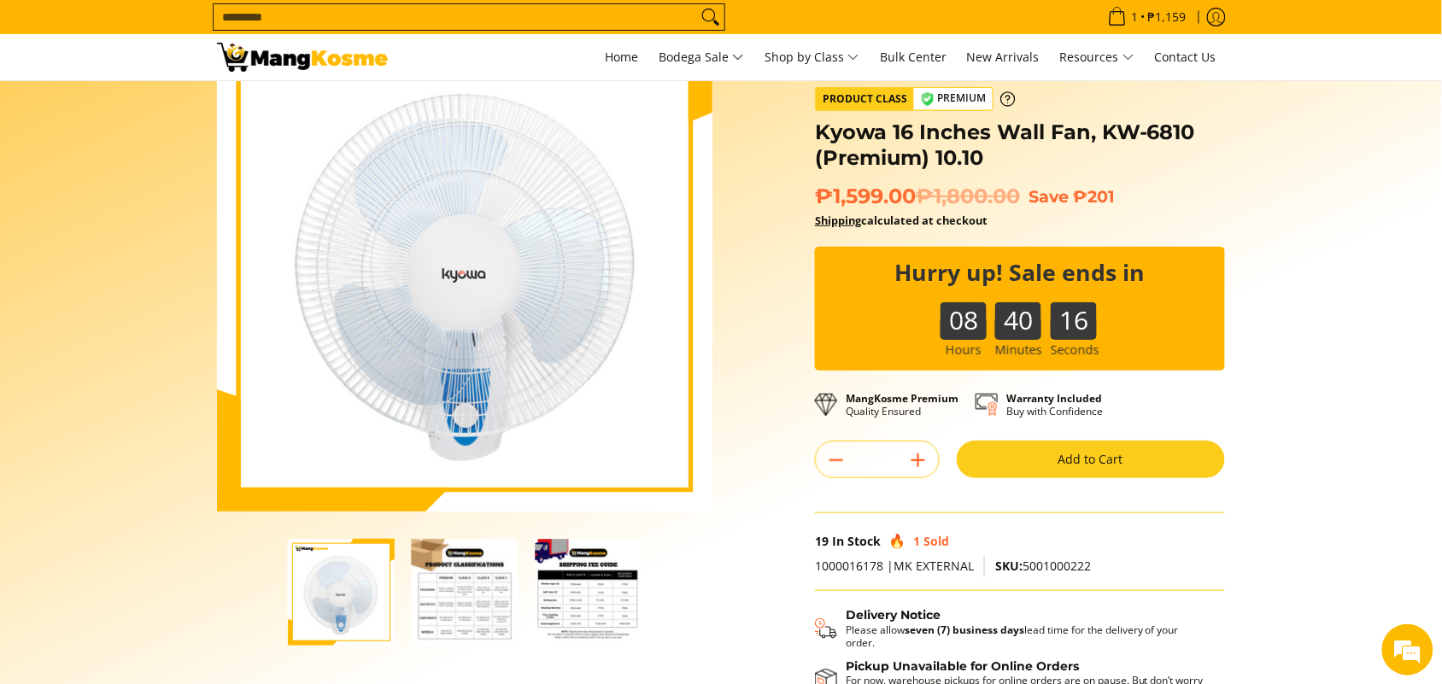
scroll to position [213, 0]
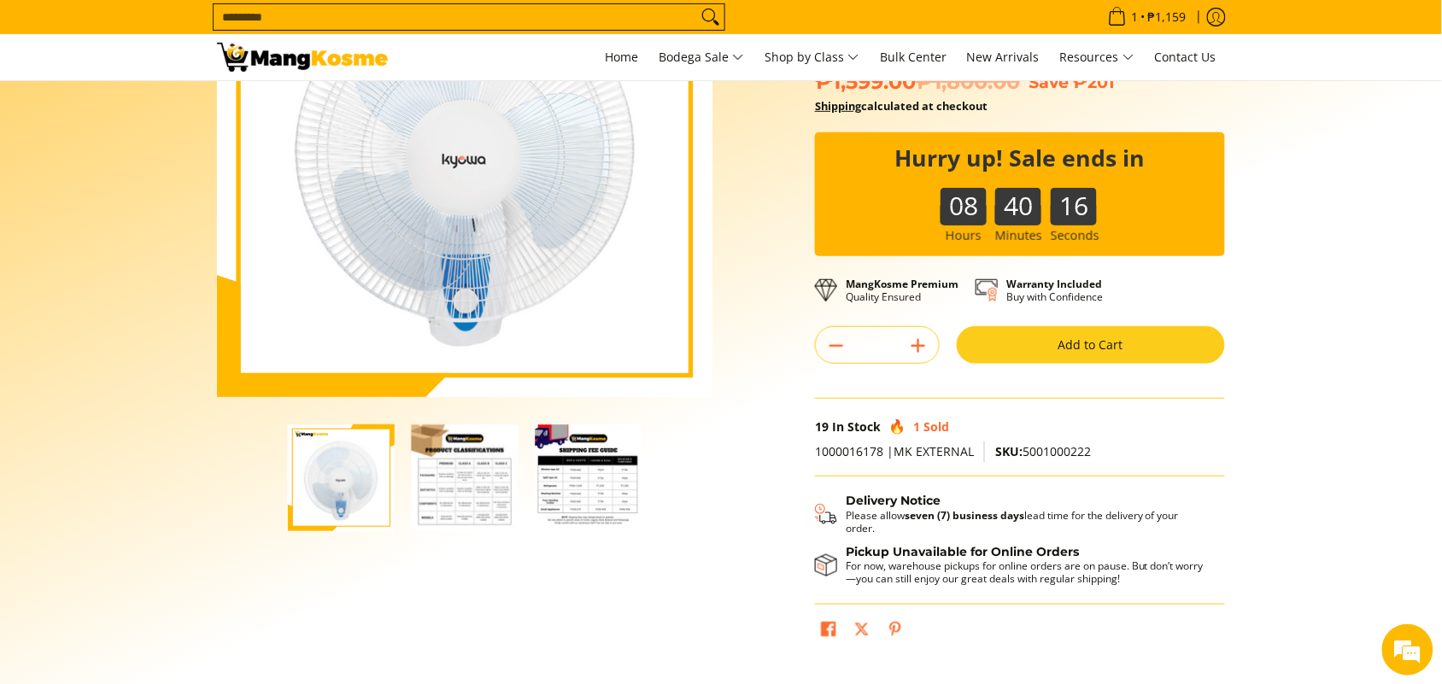
click at [1034, 340] on button "Add to Cart" at bounding box center [1090, 345] width 268 height 38
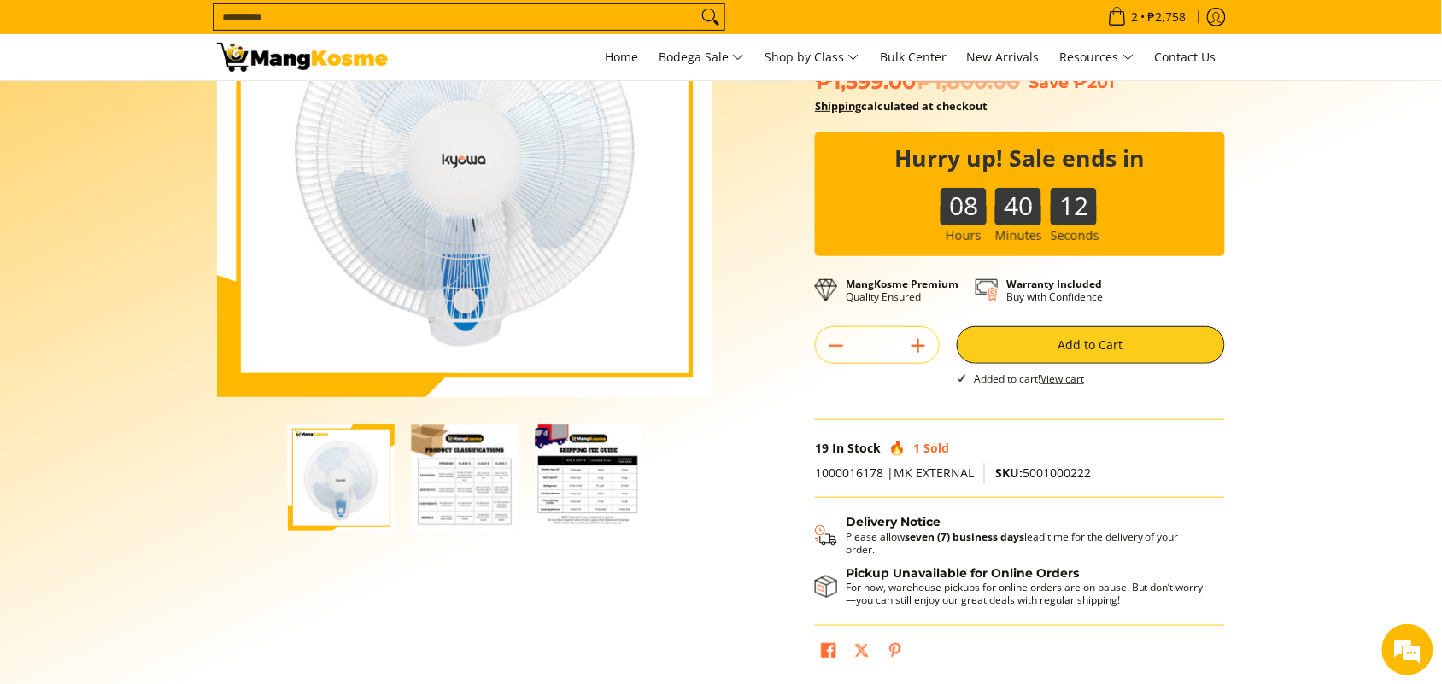
click at [297, 14] on input "Search..." at bounding box center [454, 17] width 483 height 26
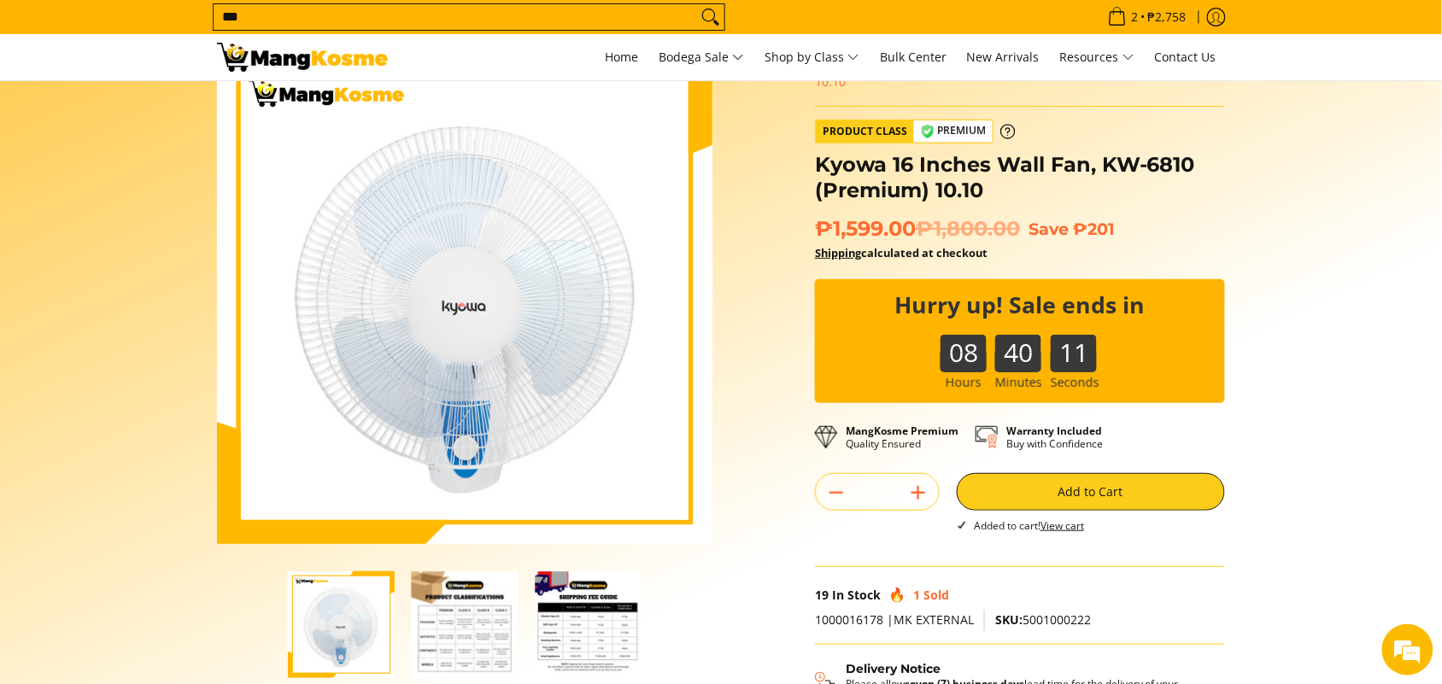
scroll to position [0, 0]
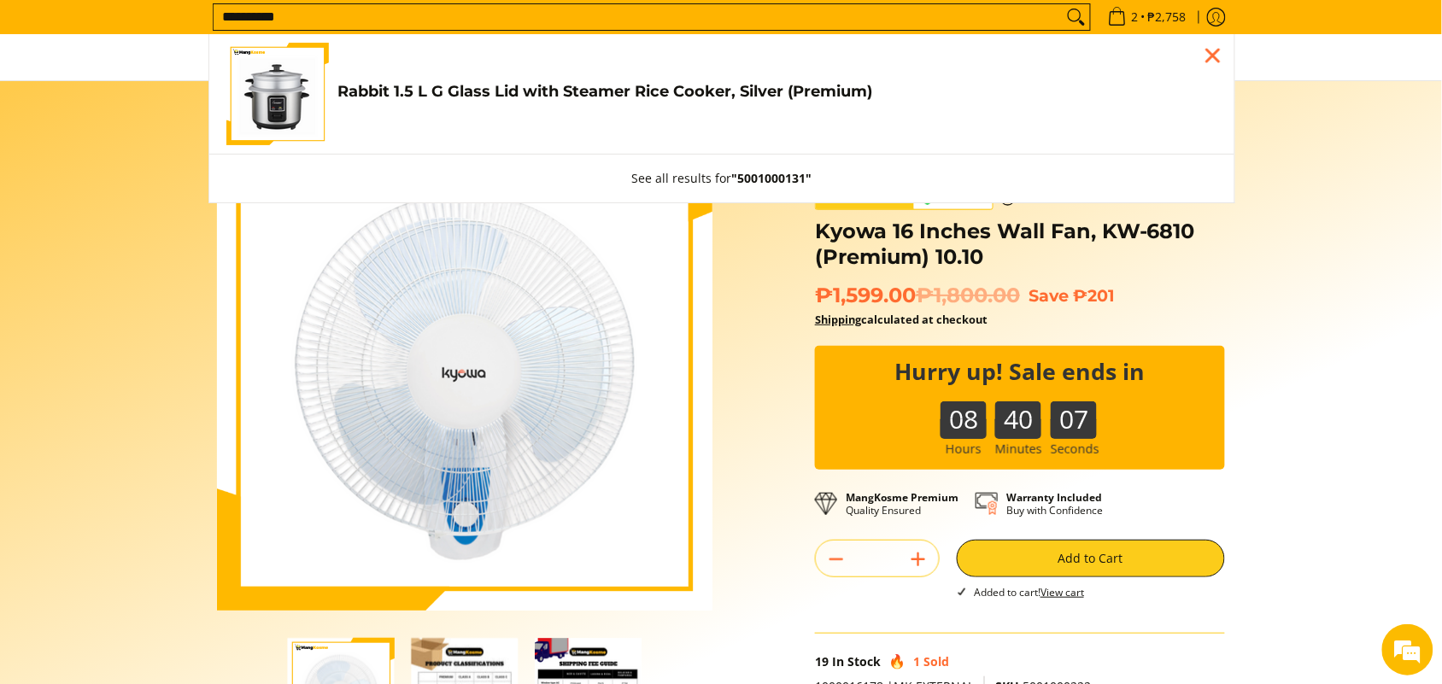
type input "**********"
click at [449, 85] on h4 "Rabbit 1.5 L G Glass Lid with Steamer Rice Cooker, Silver (Premium)" at bounding box center [777, 92] width 880 height 20
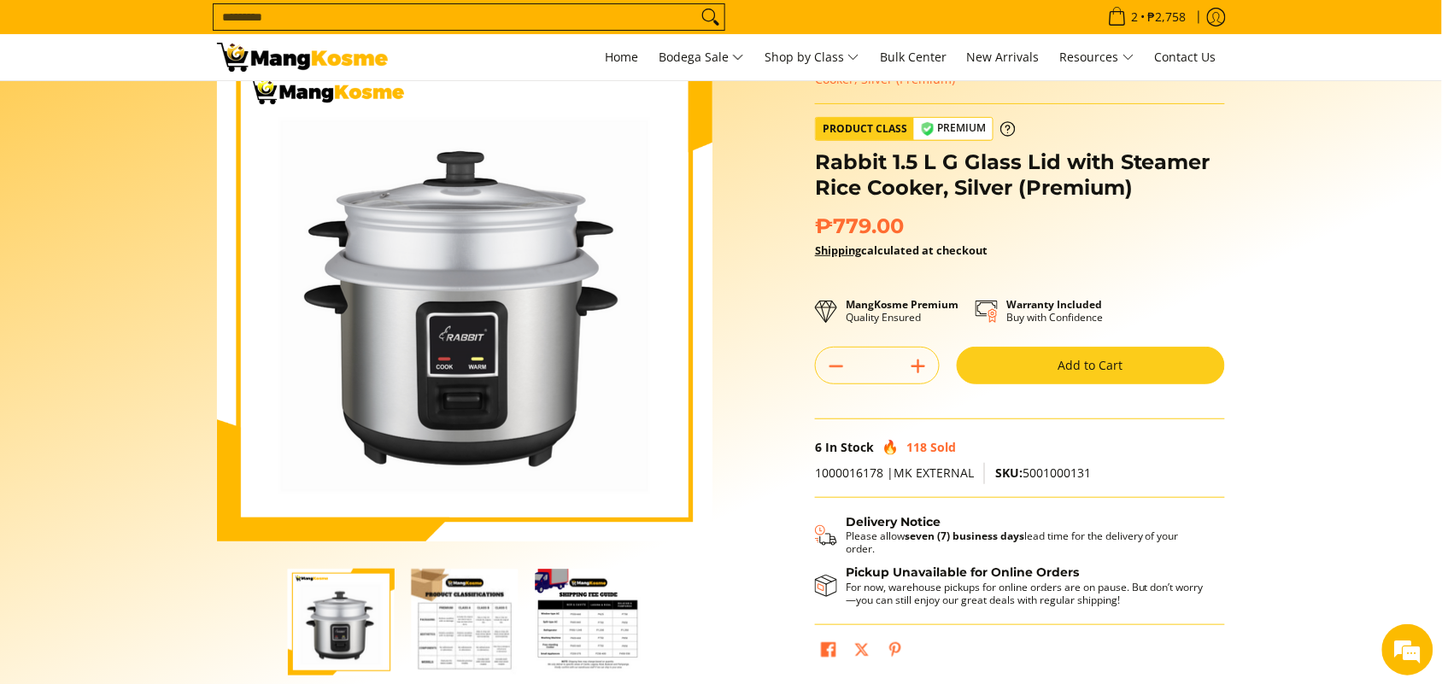
scroll to position [107, 0]
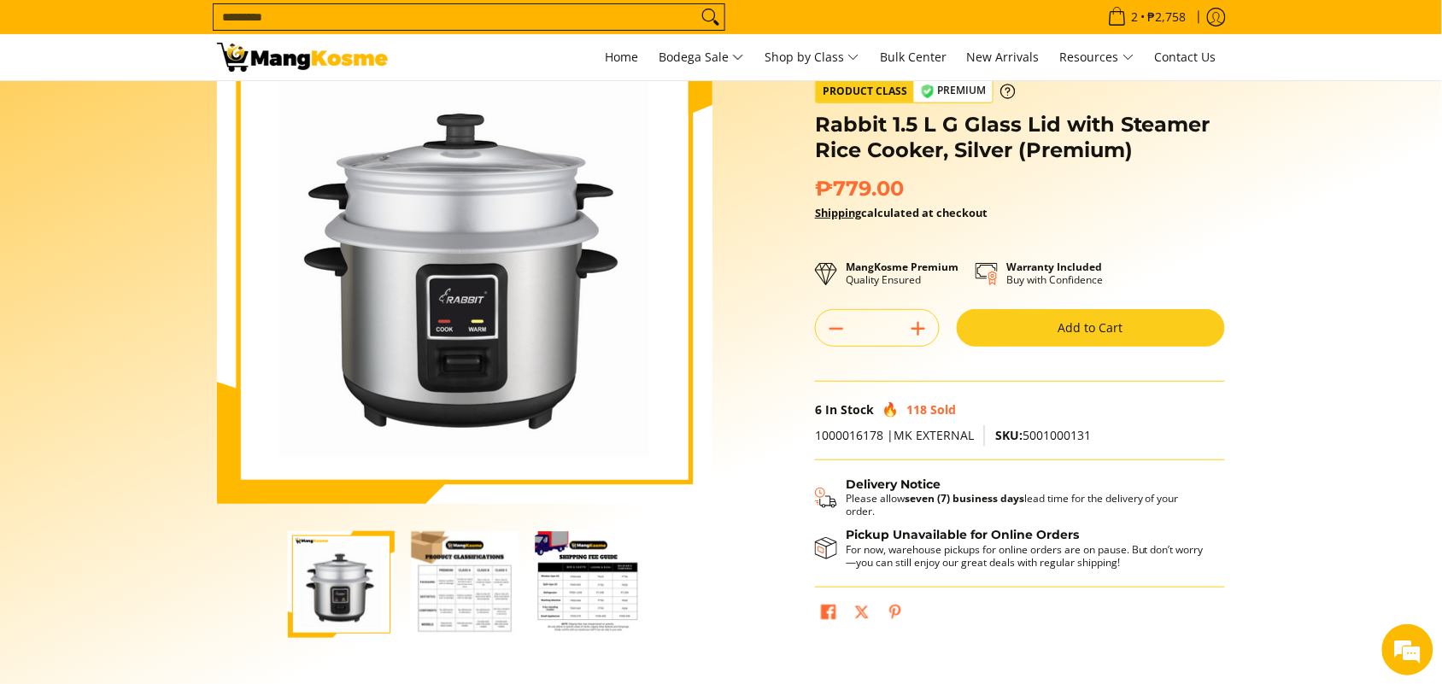
click at [1095, 329] on button "Add to Cart" at bounding box center [1090, 328] width 268 height 38
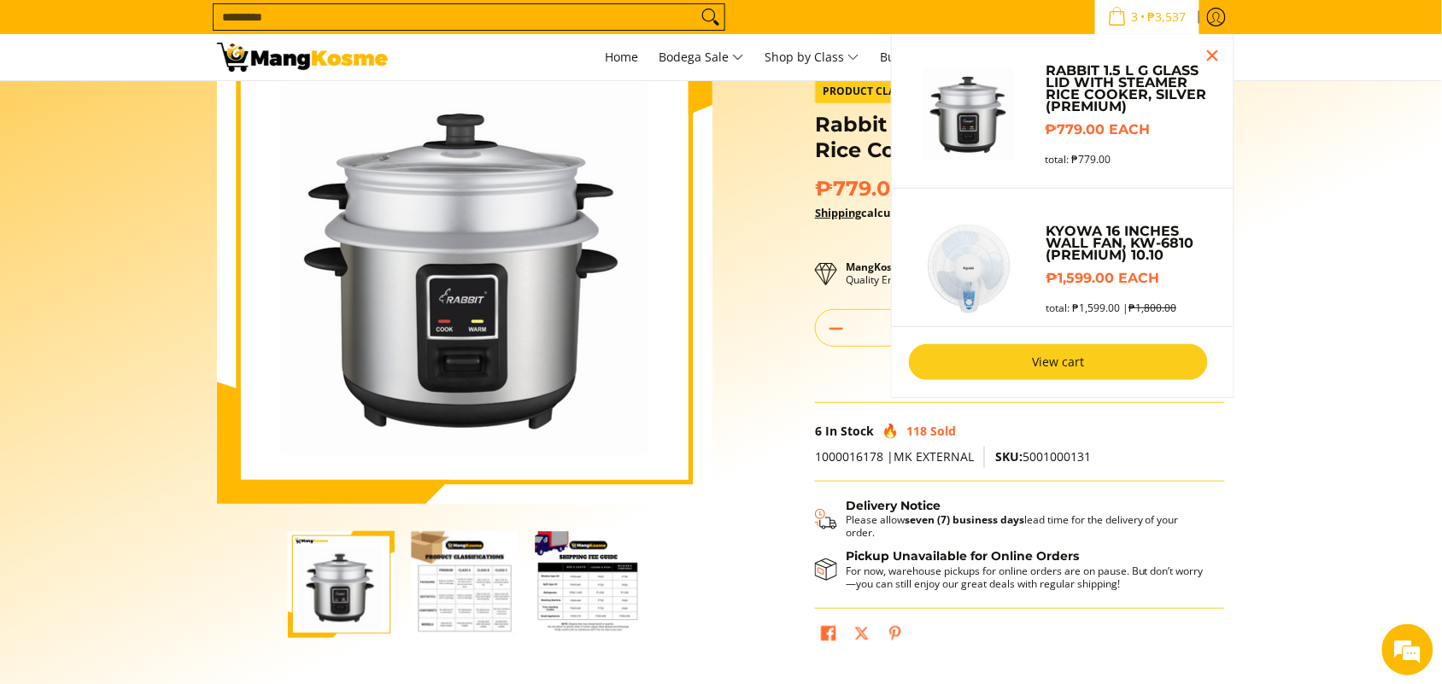
click at [985, 368] on link "View cart" at bounding box center [1058, 362] width 299 height 36
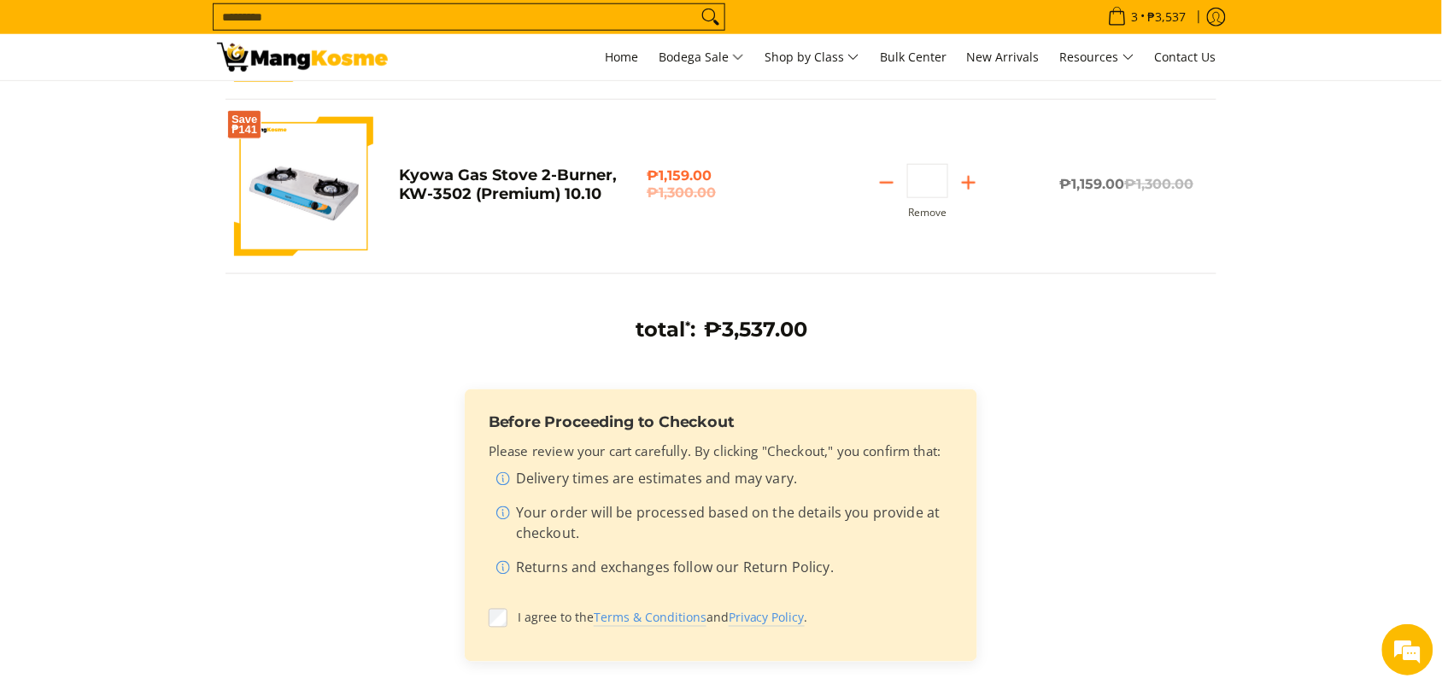
scroll to position [747, 0]
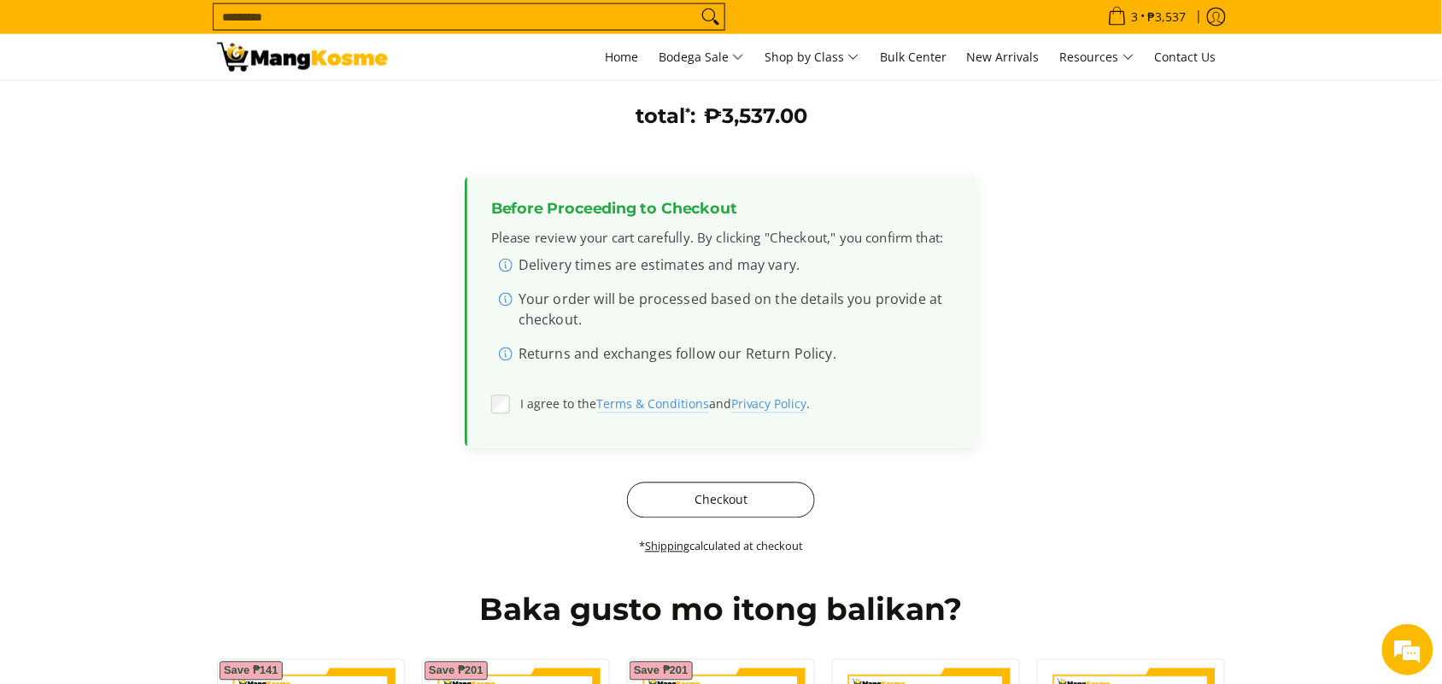
click at [672, 510] on button "Checkout" at bounding box center [721, 500] width 188 height 36
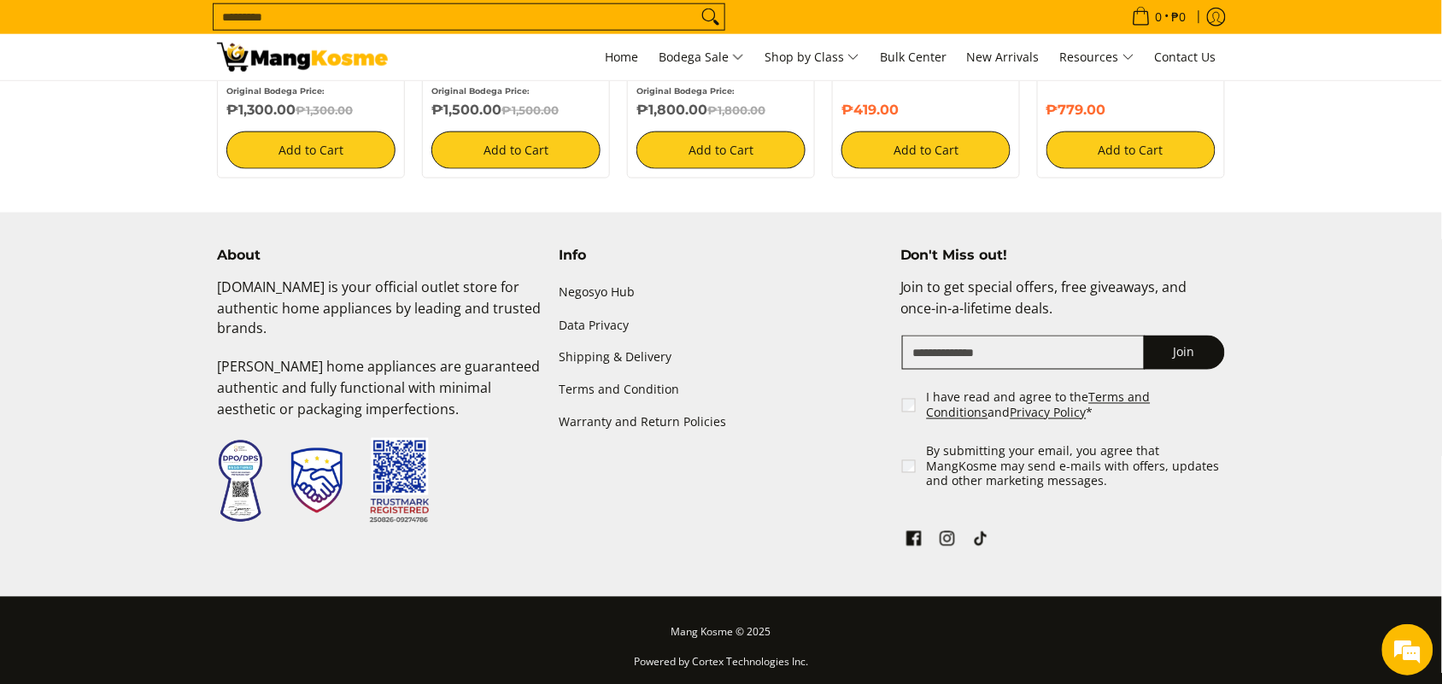
scroll to position [638, 0]
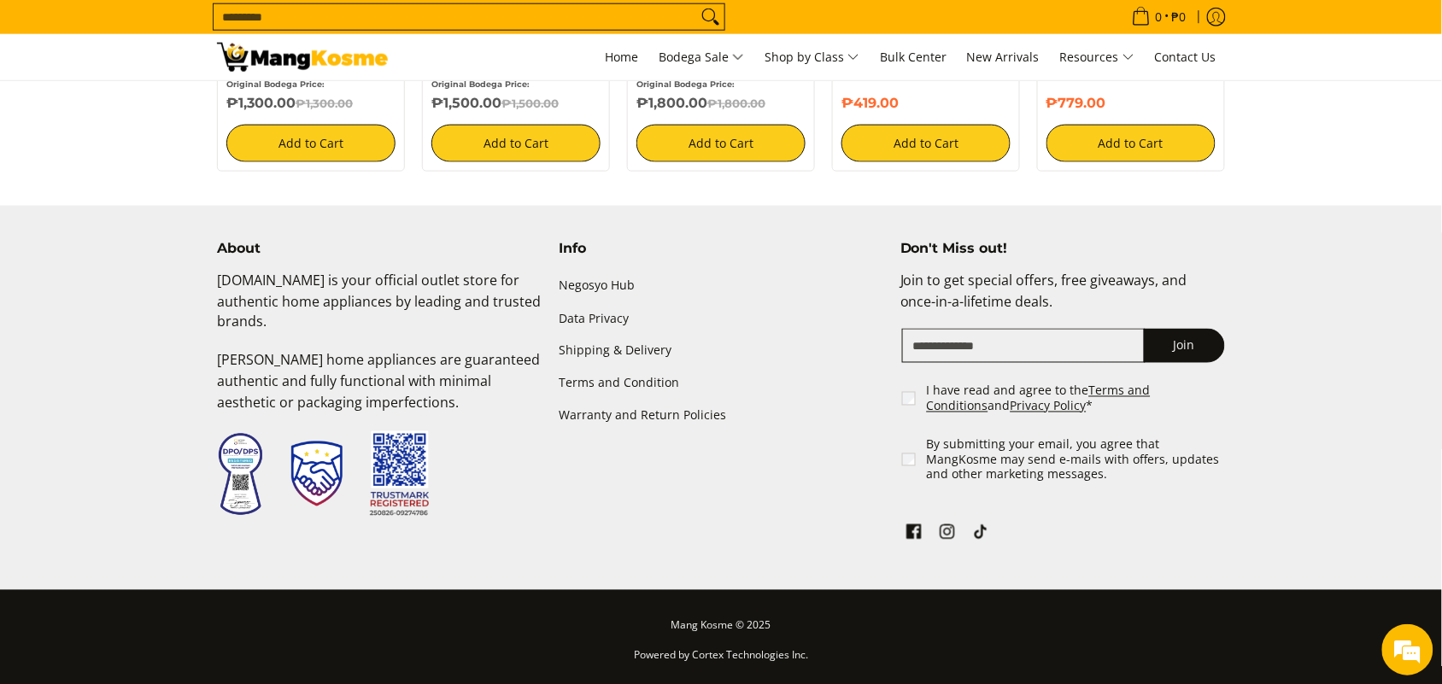
click at [284, 21] on input "Search..." at bounding box center [454, 17] width 483 height 26
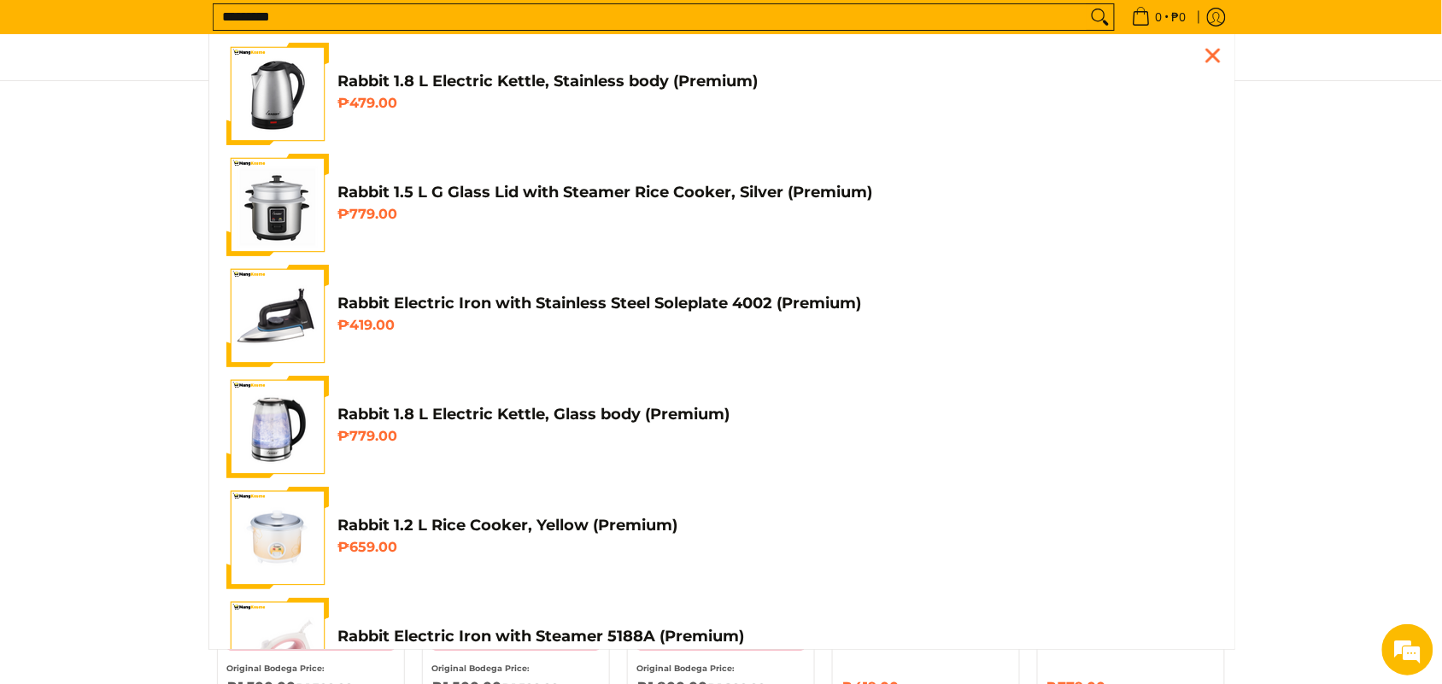
scroll to position [0, 0]
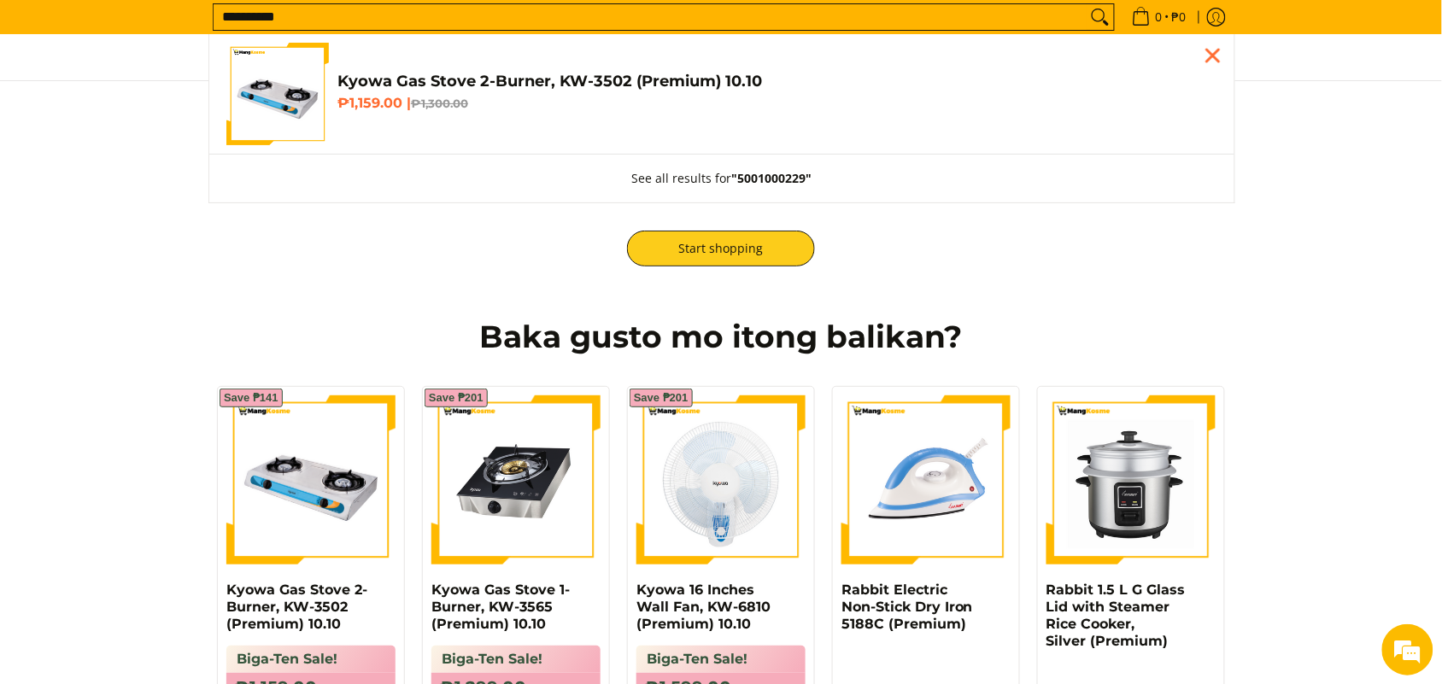
type input "**********"
click at [448, 74] on h4 "Kyowa Gas Stove 2-Burner, KW-3502 (Premium) 10.10" at bounding box center [777, 82] width 880 height 20
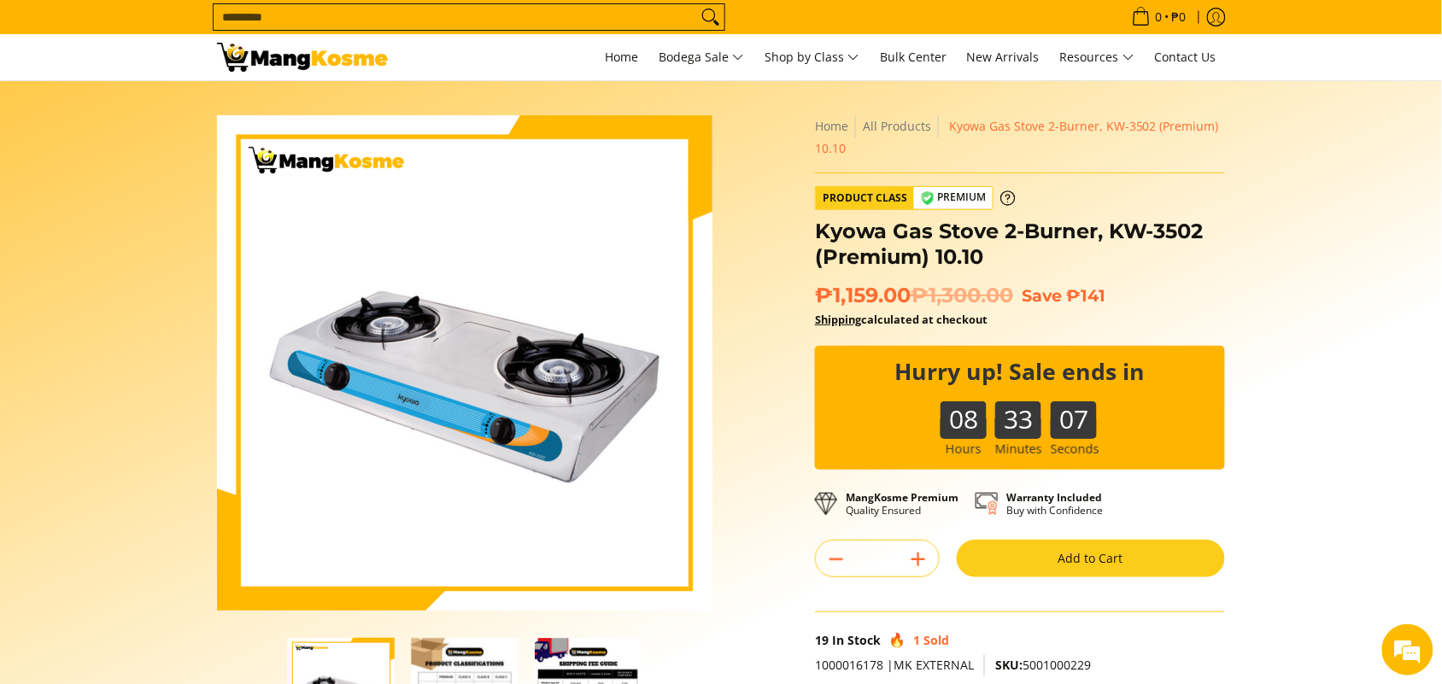
click at [1032, 560] on button "Add to Cart" at bounding box center [1090, 559] width 268 height 38
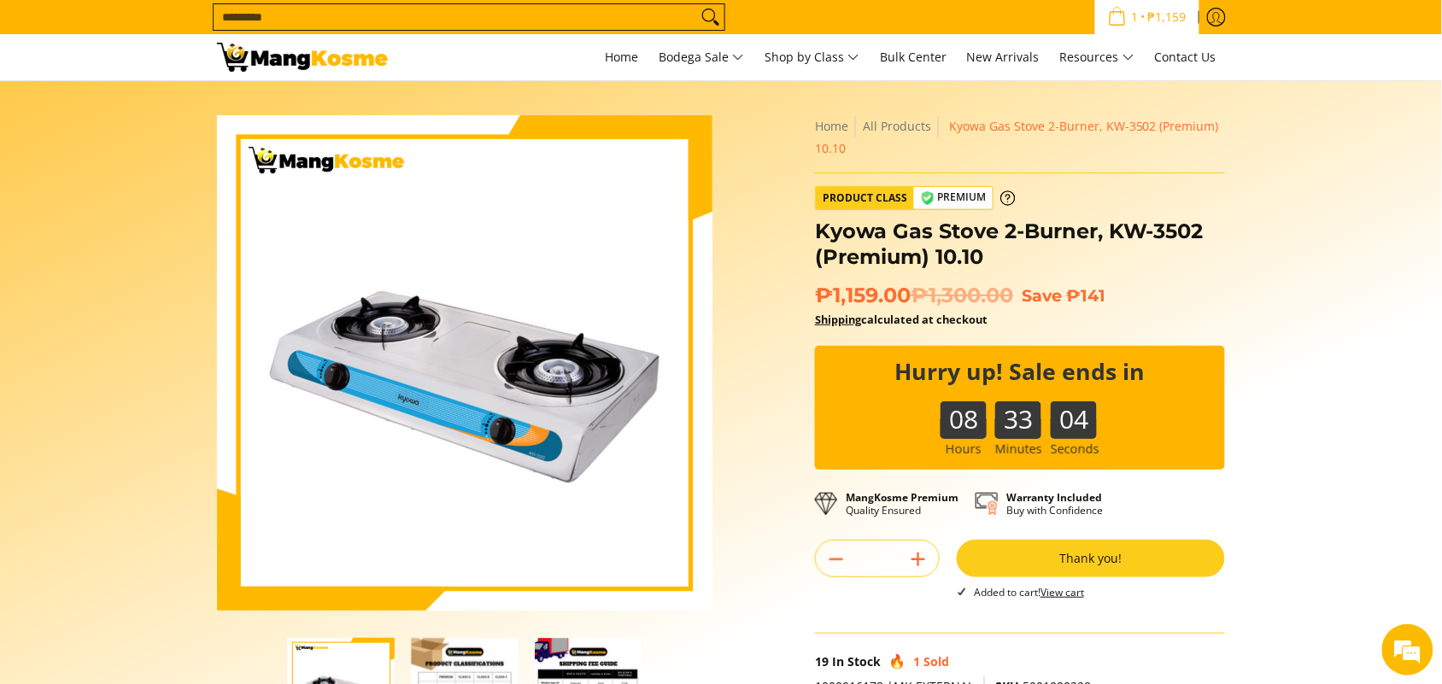
click at [351, 5] on input "Search..." at bounding box center [454, 17] width 483 height 26
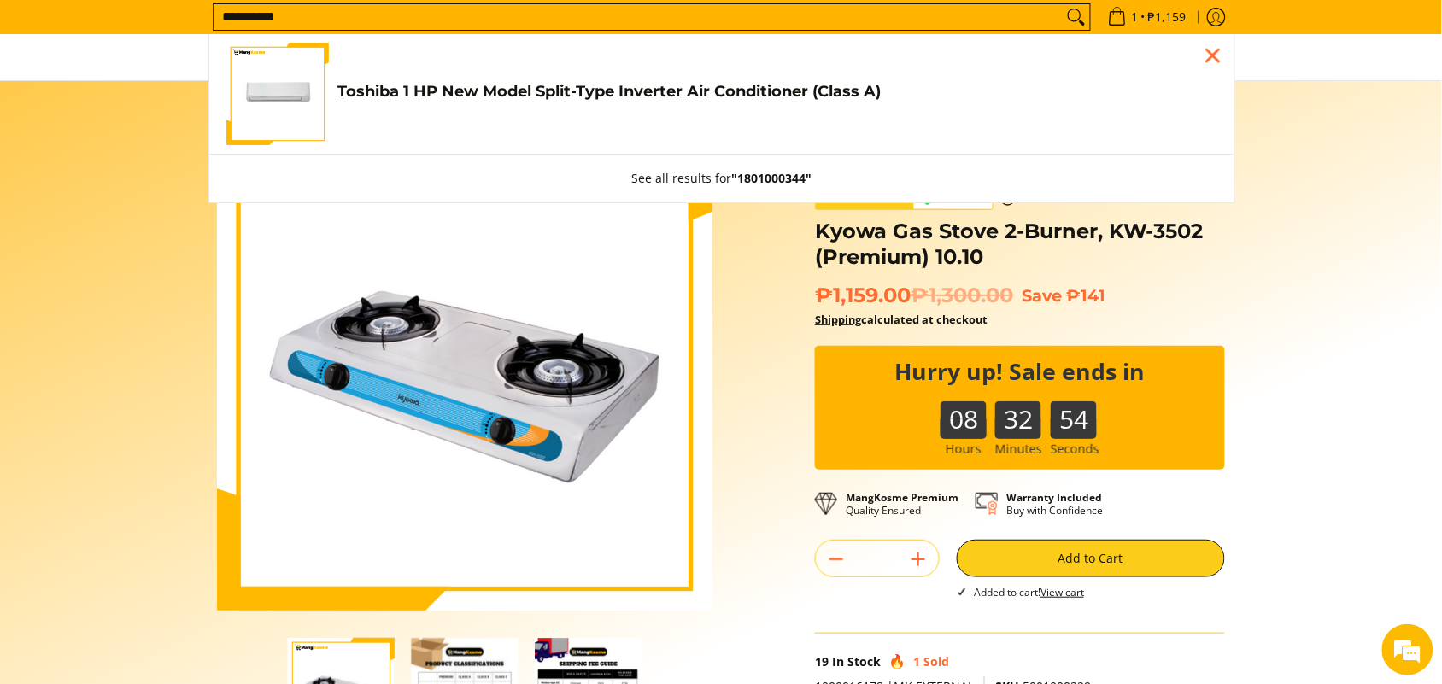
type input "**********"
click at [436, 82] on h4 "Toshiba 1 HP New Model Split-Type Inverter Air Conditioner (Class A)" at bounding box center [777, 92] width 880 height 20
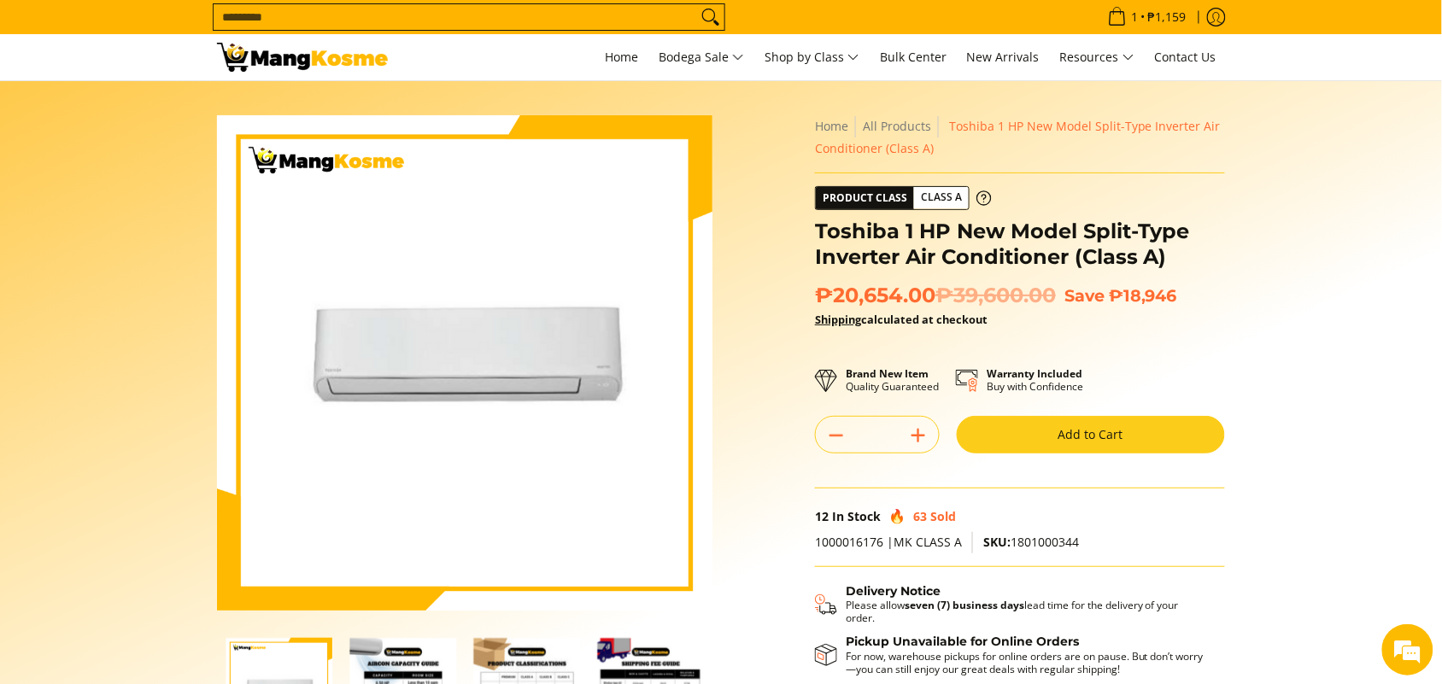
click at [1129, 434] on button "Add to Cart" at bounding box center [1090, 435] width 268 height 38
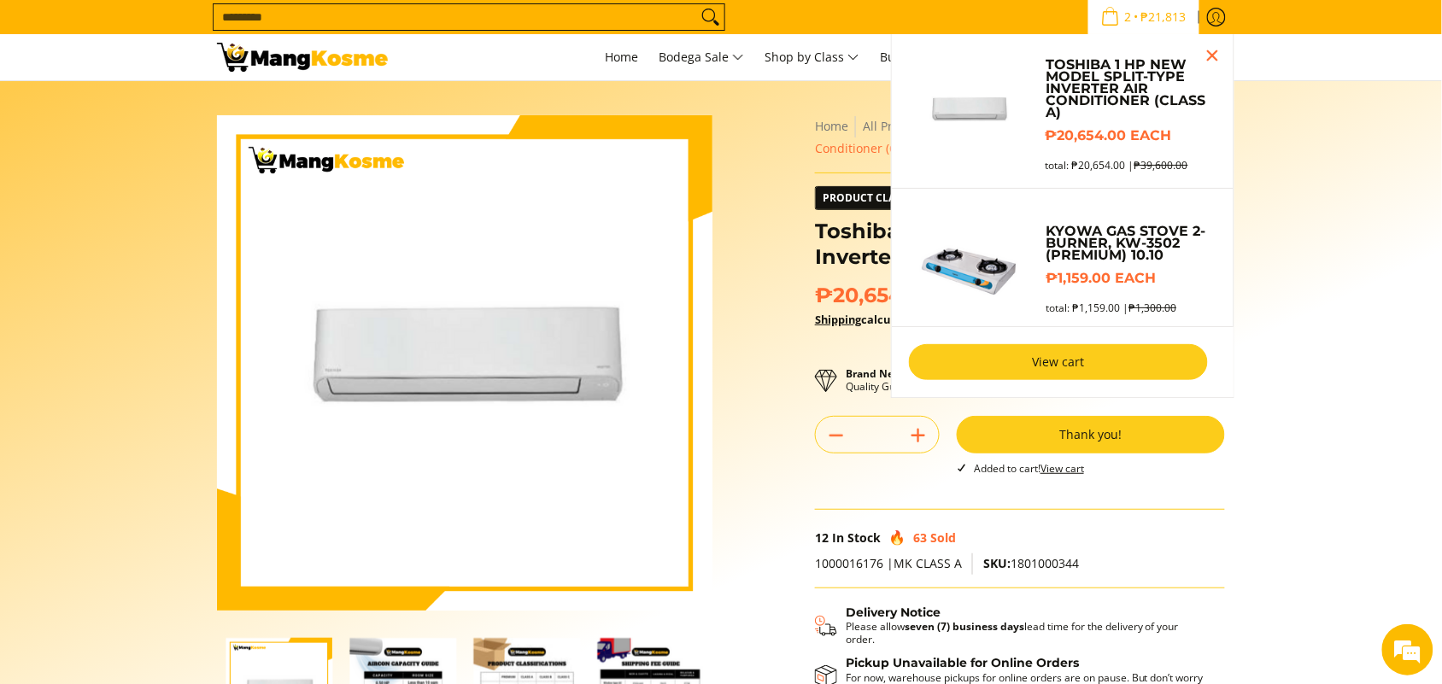
click at [1031, 376] on link "View cart" at bounding box center [1058, 362] width 299 height 36
